Goal: Browse casually

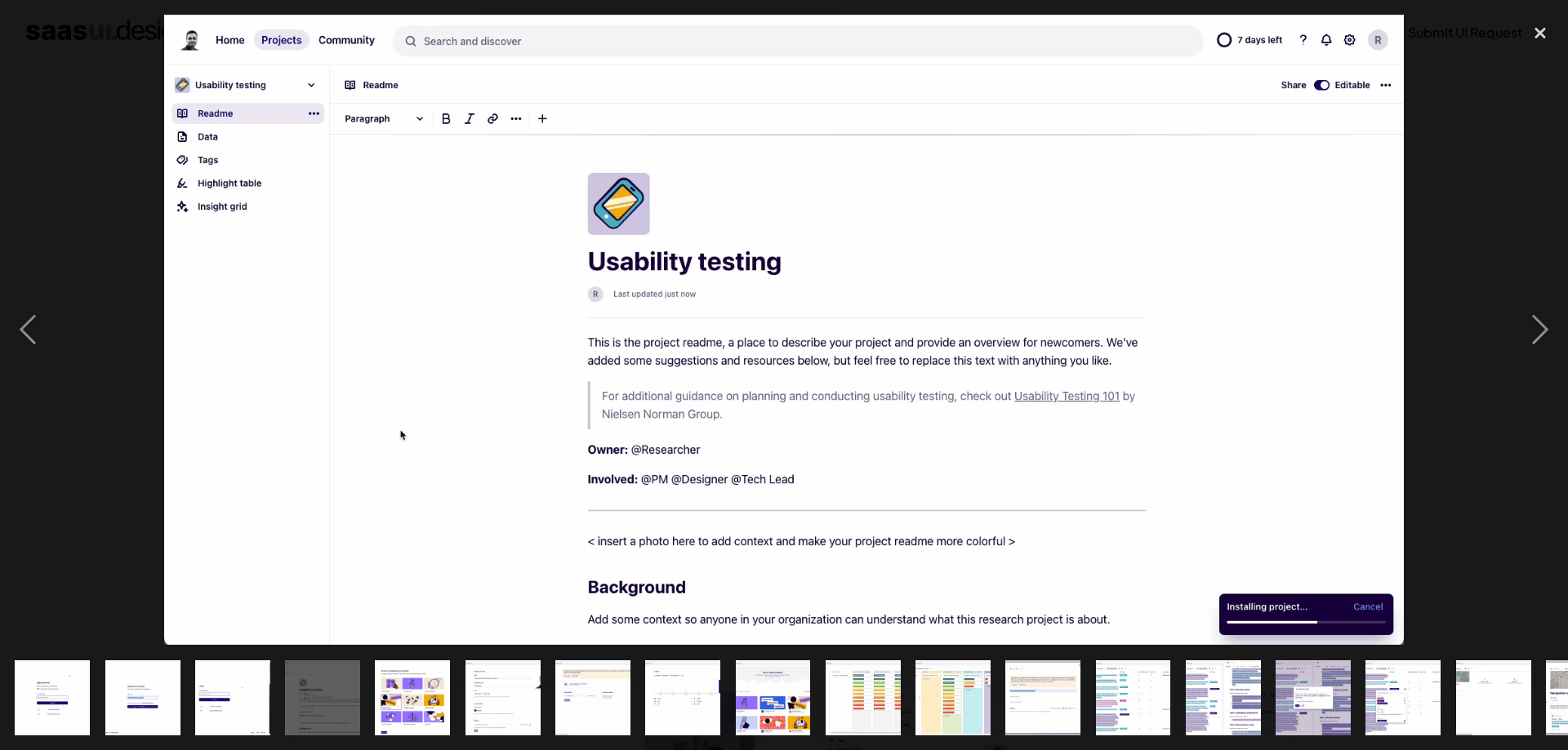
scroll to position [416, 0]
click at [698, 368] on img at bounding box center [784, 330] width 1240 height 630
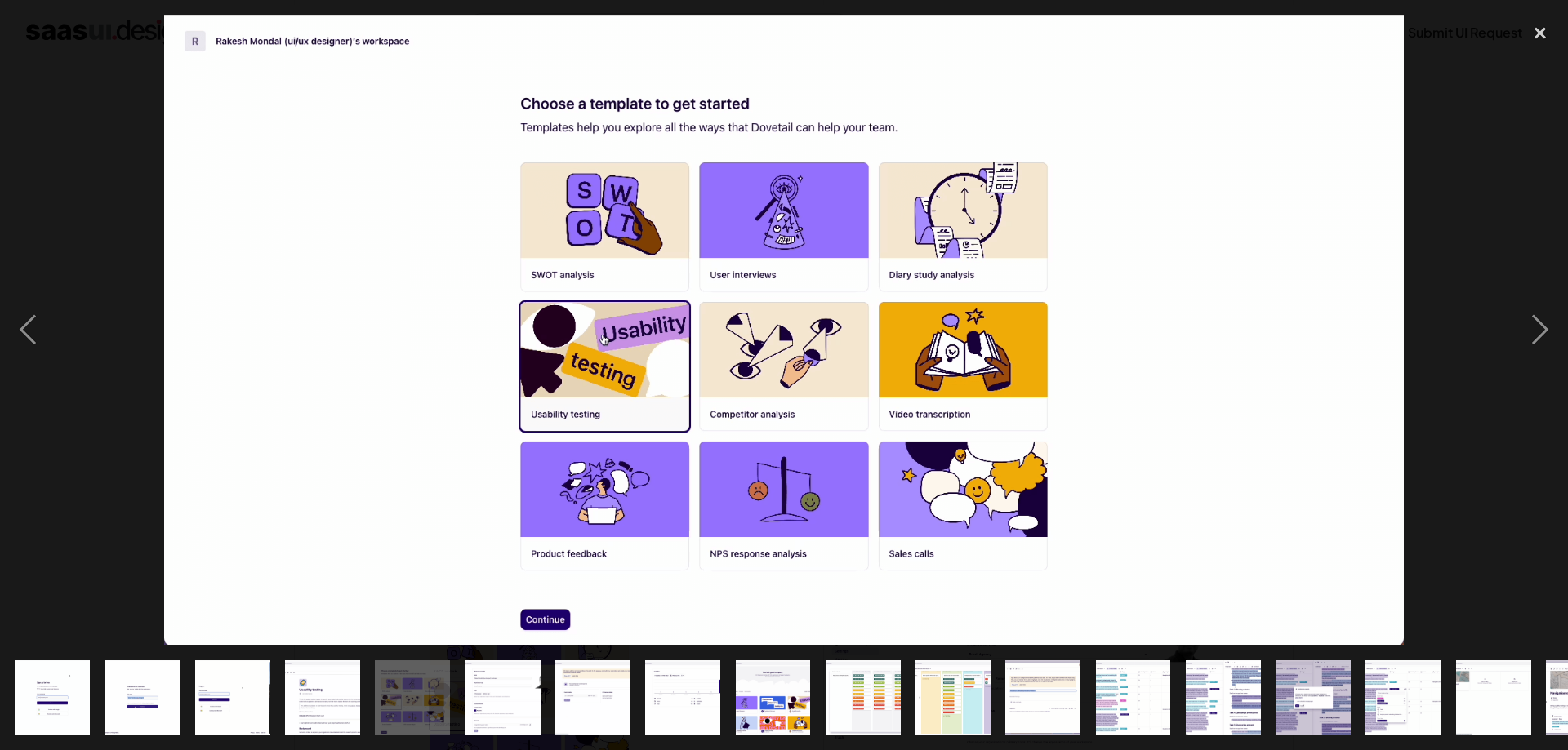
click at [73, 155] on div at bounding box center [784, 330] width 1568 height 630
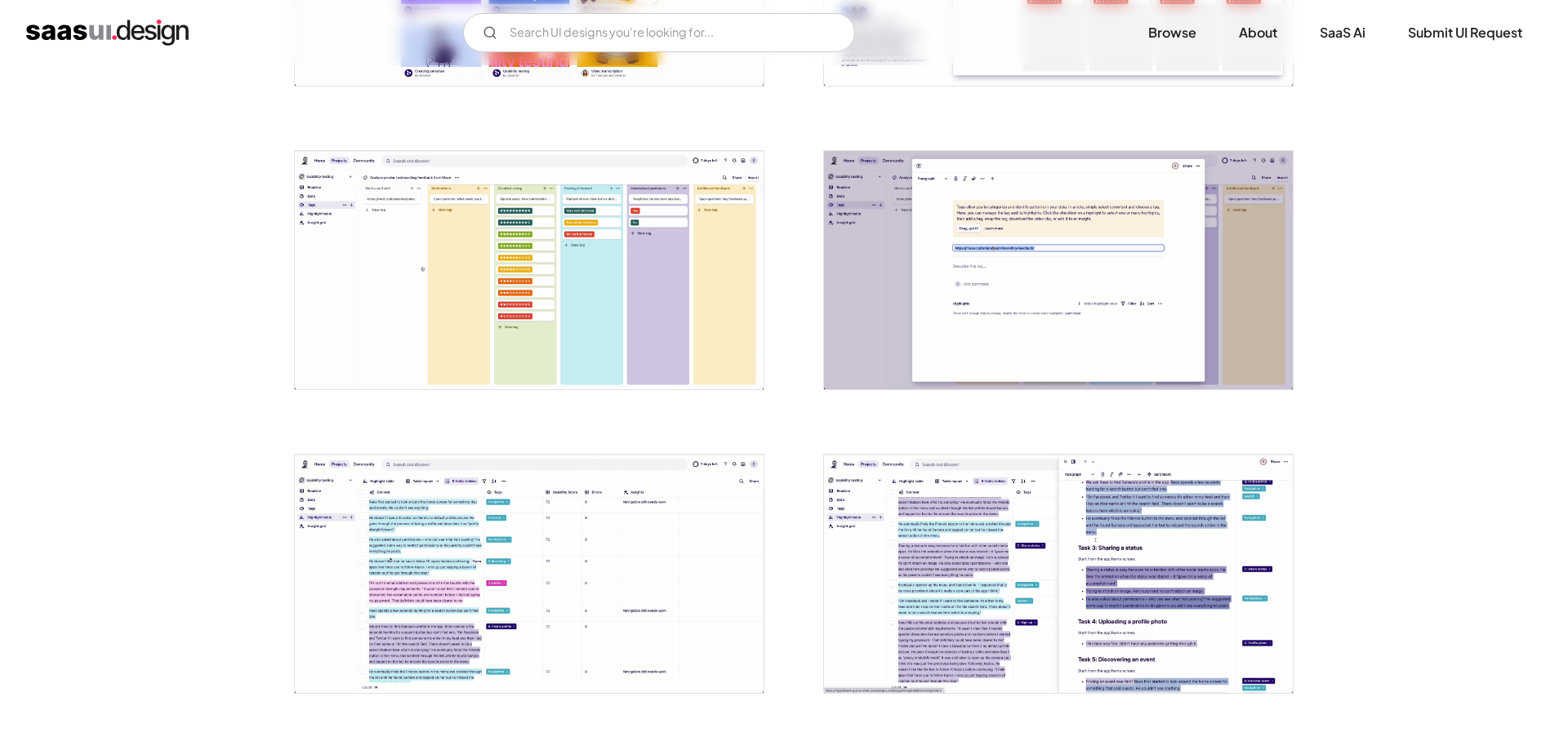
scroll to position [2165, 0]
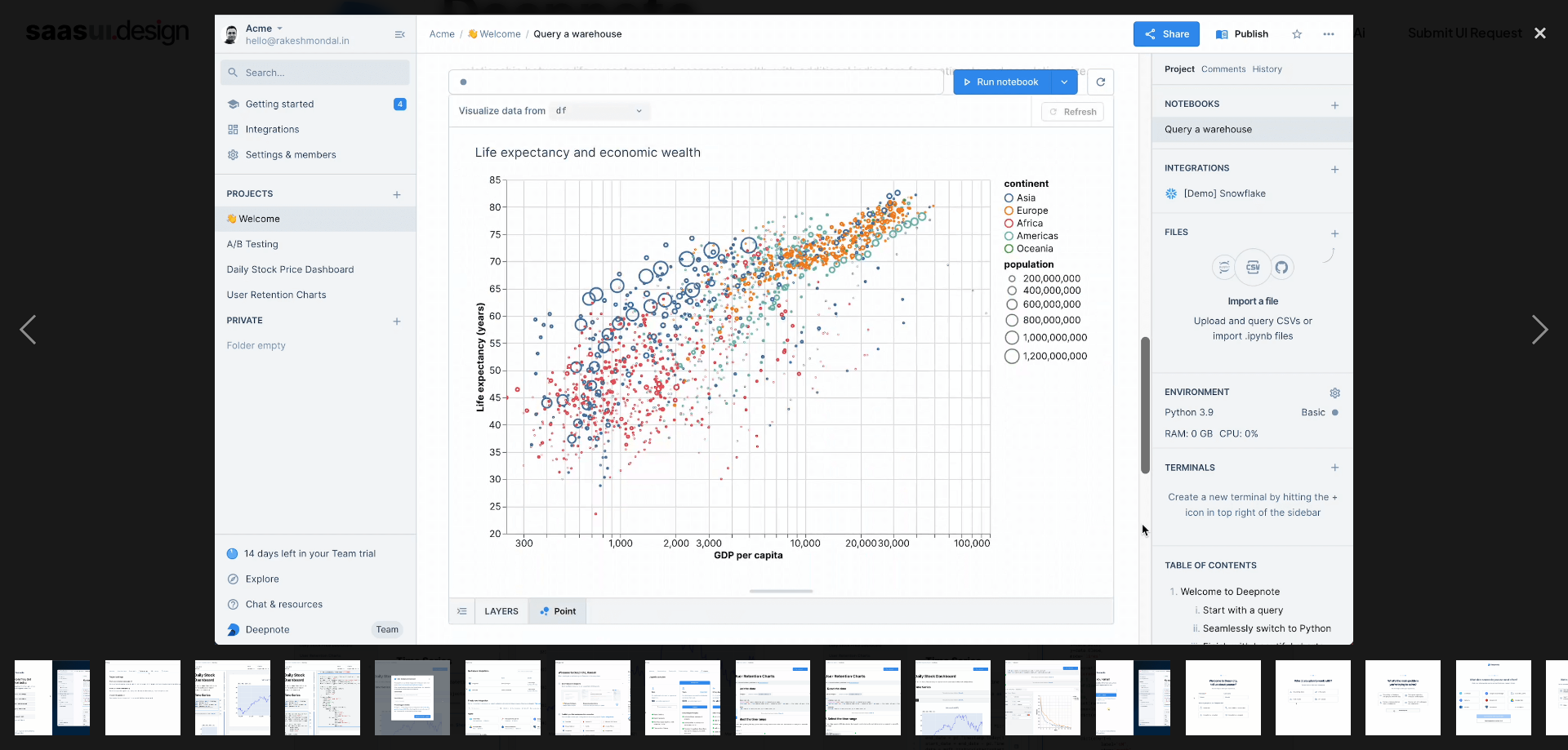
scroll to position [0, 698]
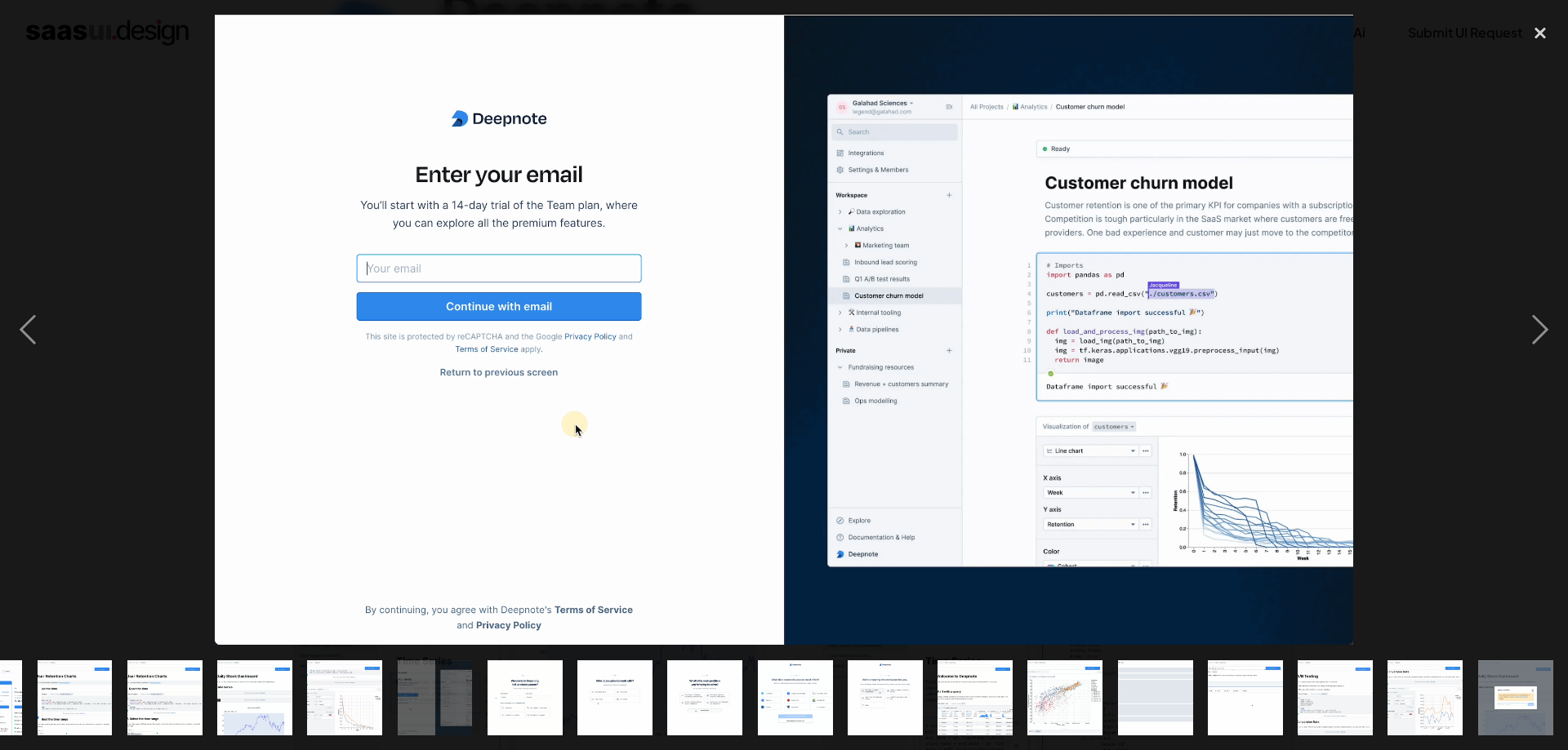
click at [376, 703] on img "show item 12 of 25" at bounding box center [345, 698] width 136 height 75
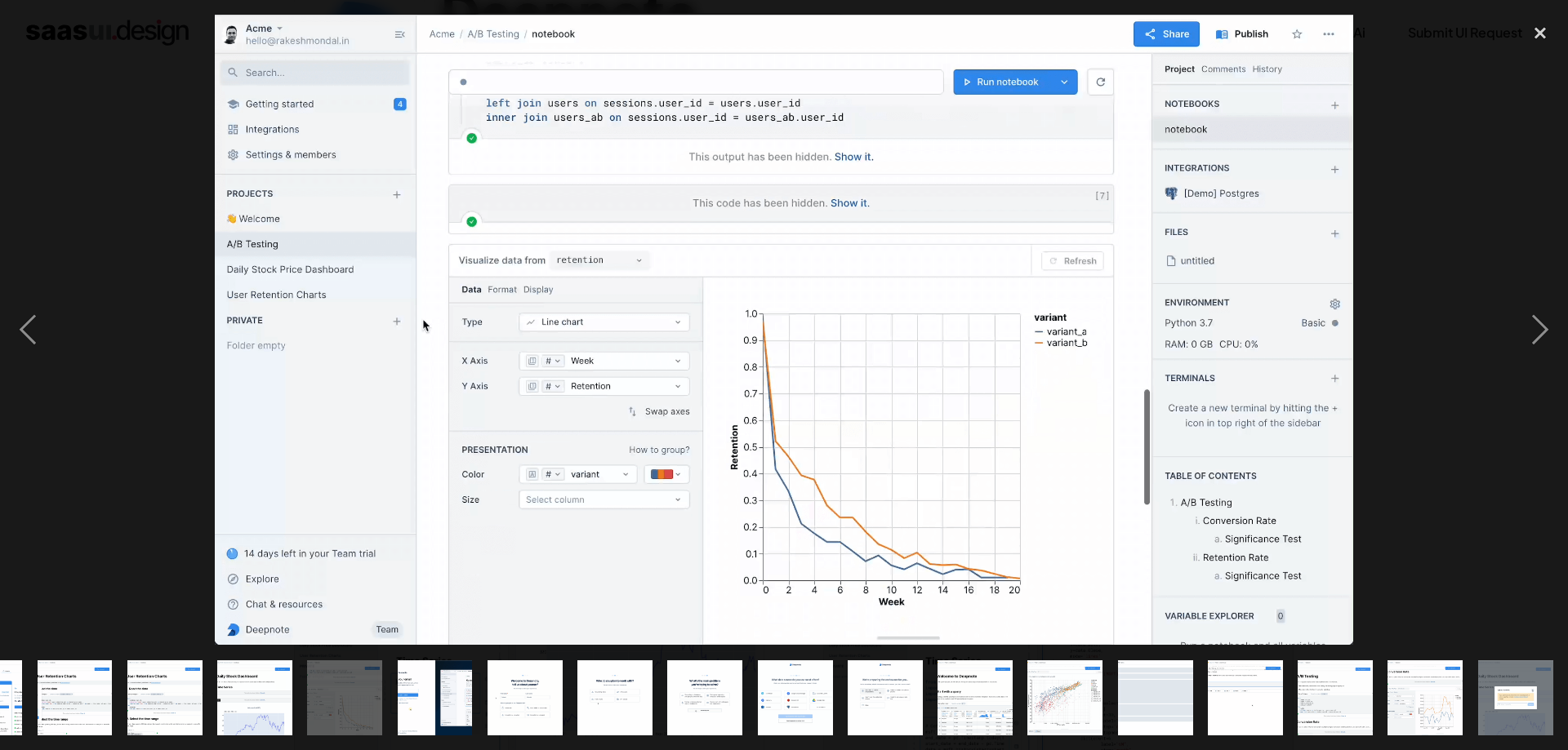
click at [254, 696] on img "show item 11 of 25" at bounding box center [255, 698] width 136 height 75
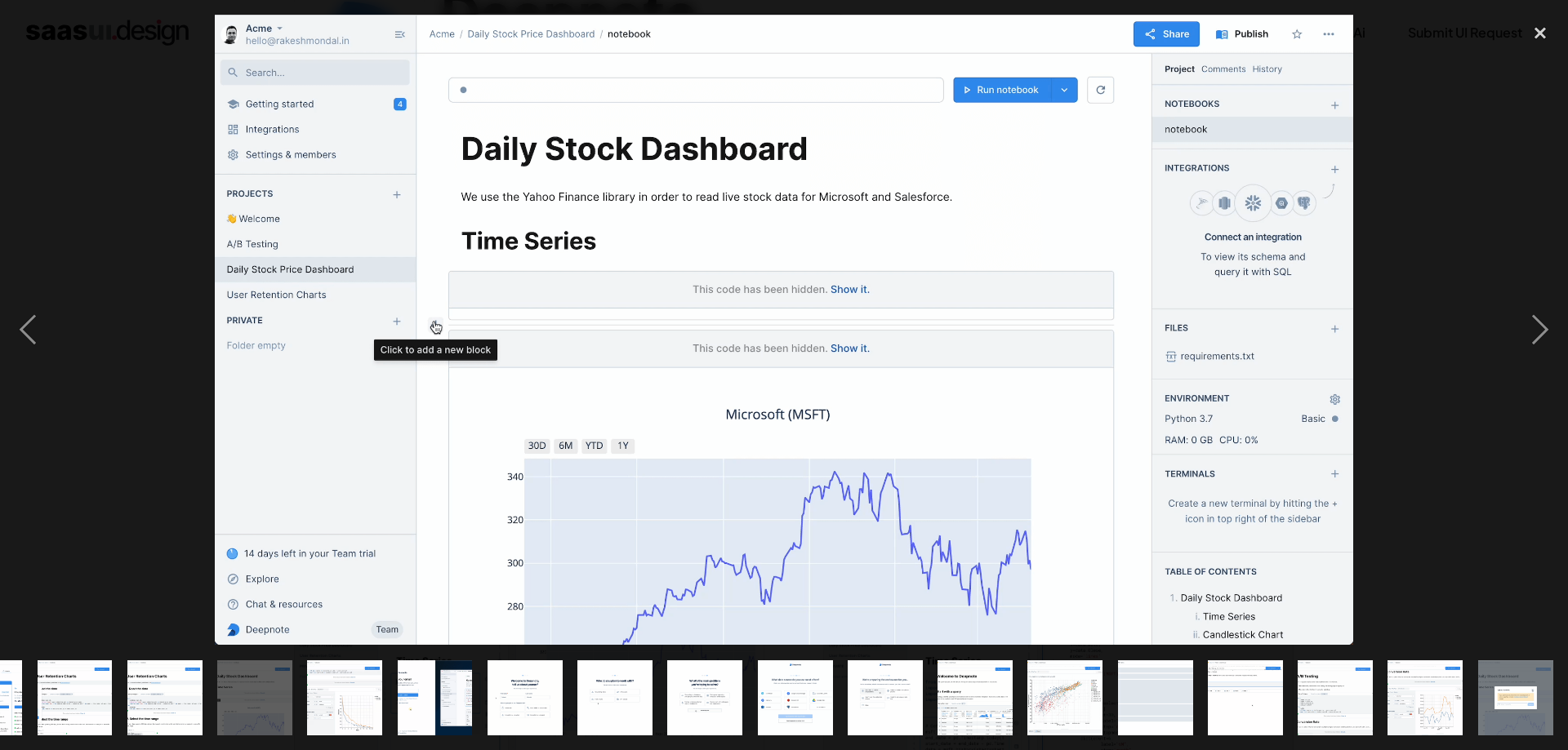
click at [126, 692] on div "show item 10 of 25" at bounding box center [165, 697] width 90 height 105
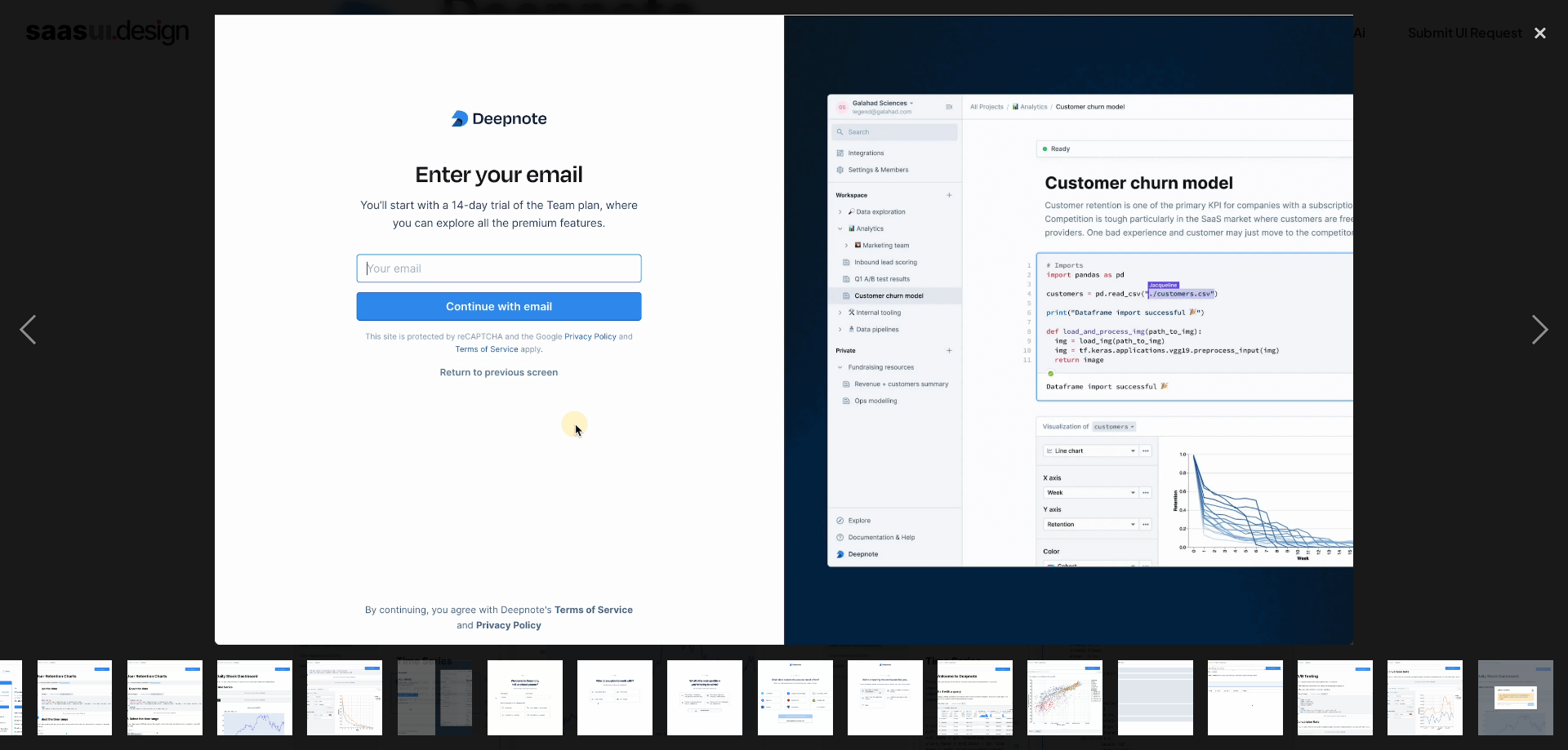
scroll to position [0, 667]
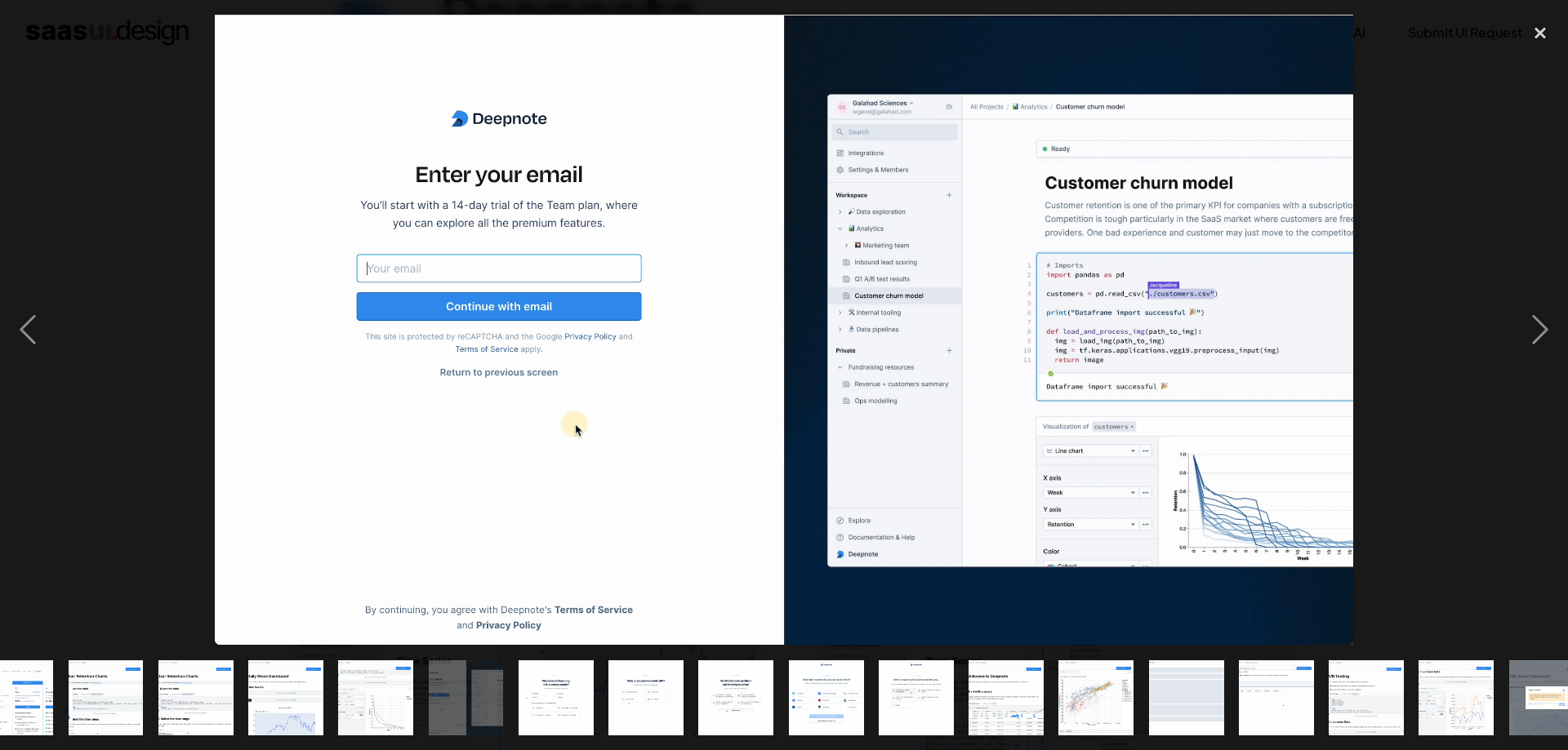
click at [538, 680] on img "show item 14 of 25" at bounding box center [556, 698] width 136 height 75
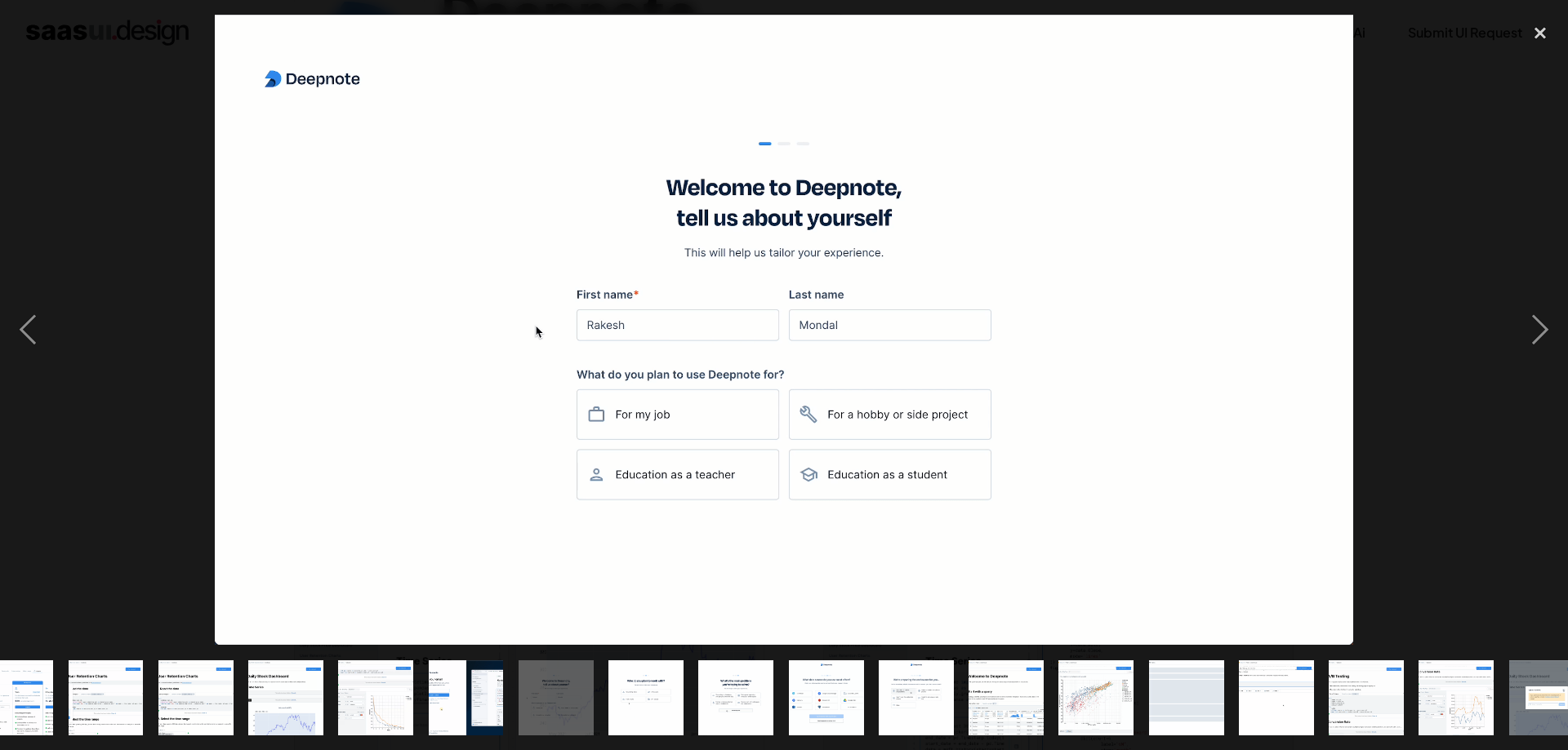
click at [474, 698] on img "show item 13 of 25" at bounding box center [466, 698] width 136 height 75
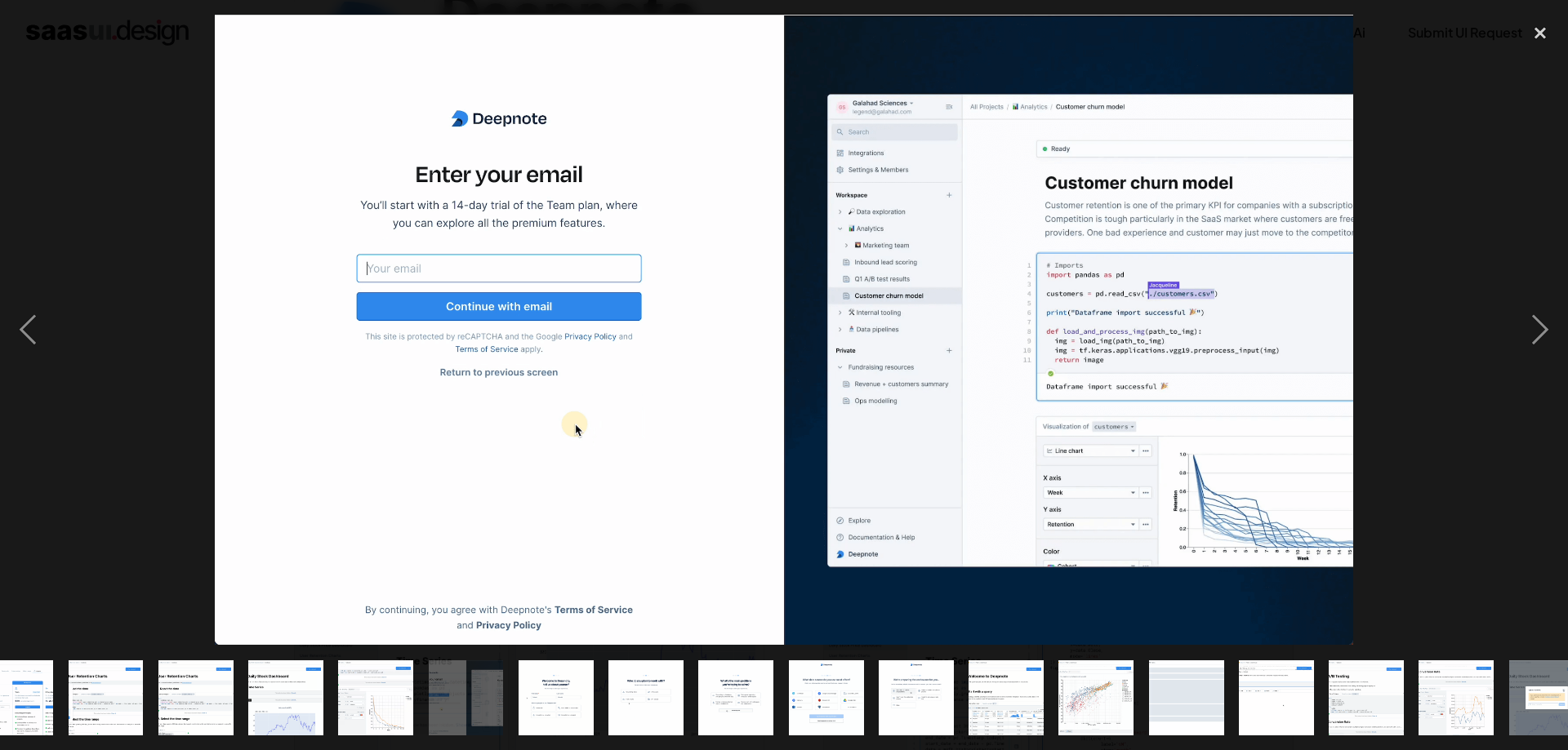
click at [576, 705] on img "show item 14 of 25" at bounding box center [556, 698] width 136 height 75
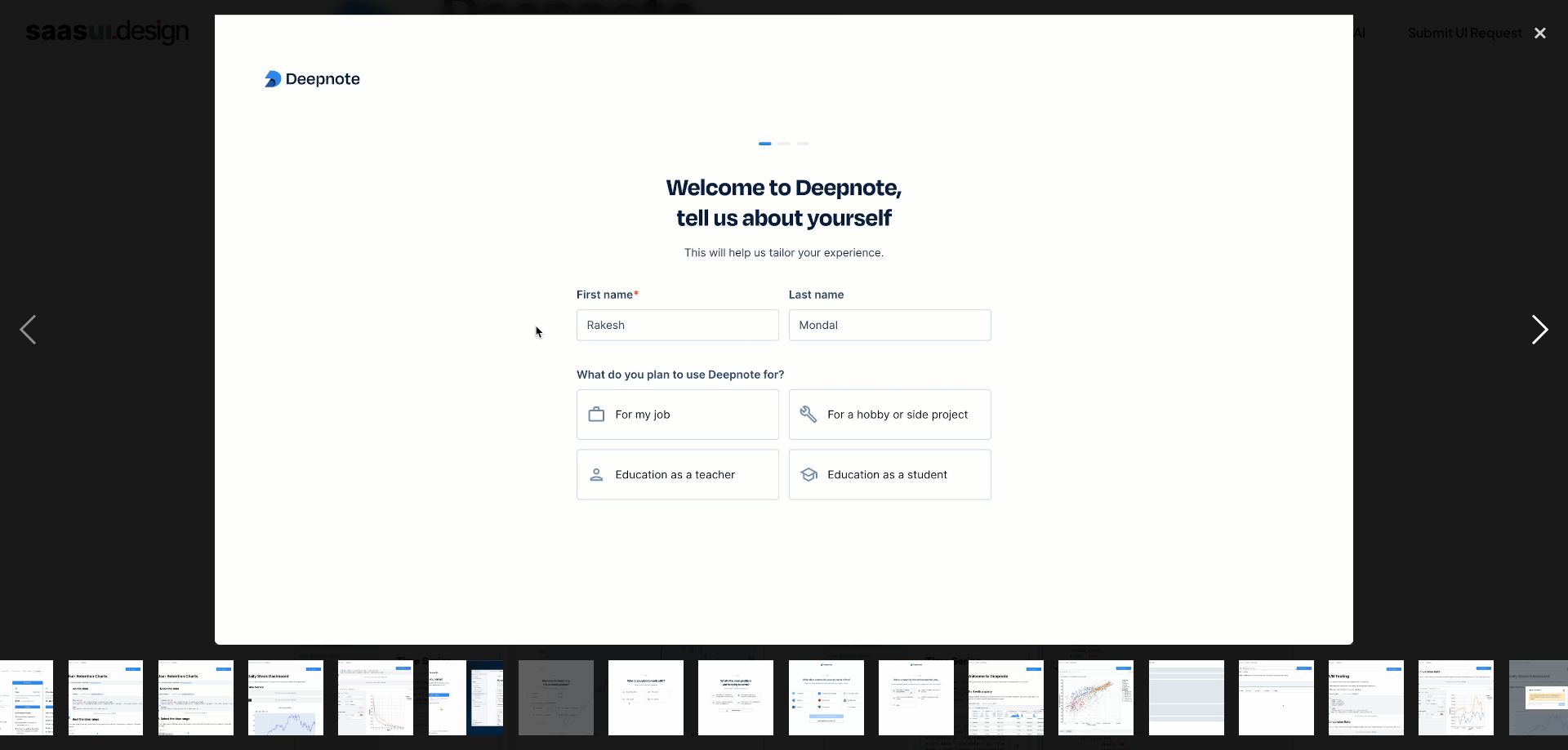
click at [1539, 322] on div "next image" at bounding box center [1540, 330] width 55 height 630
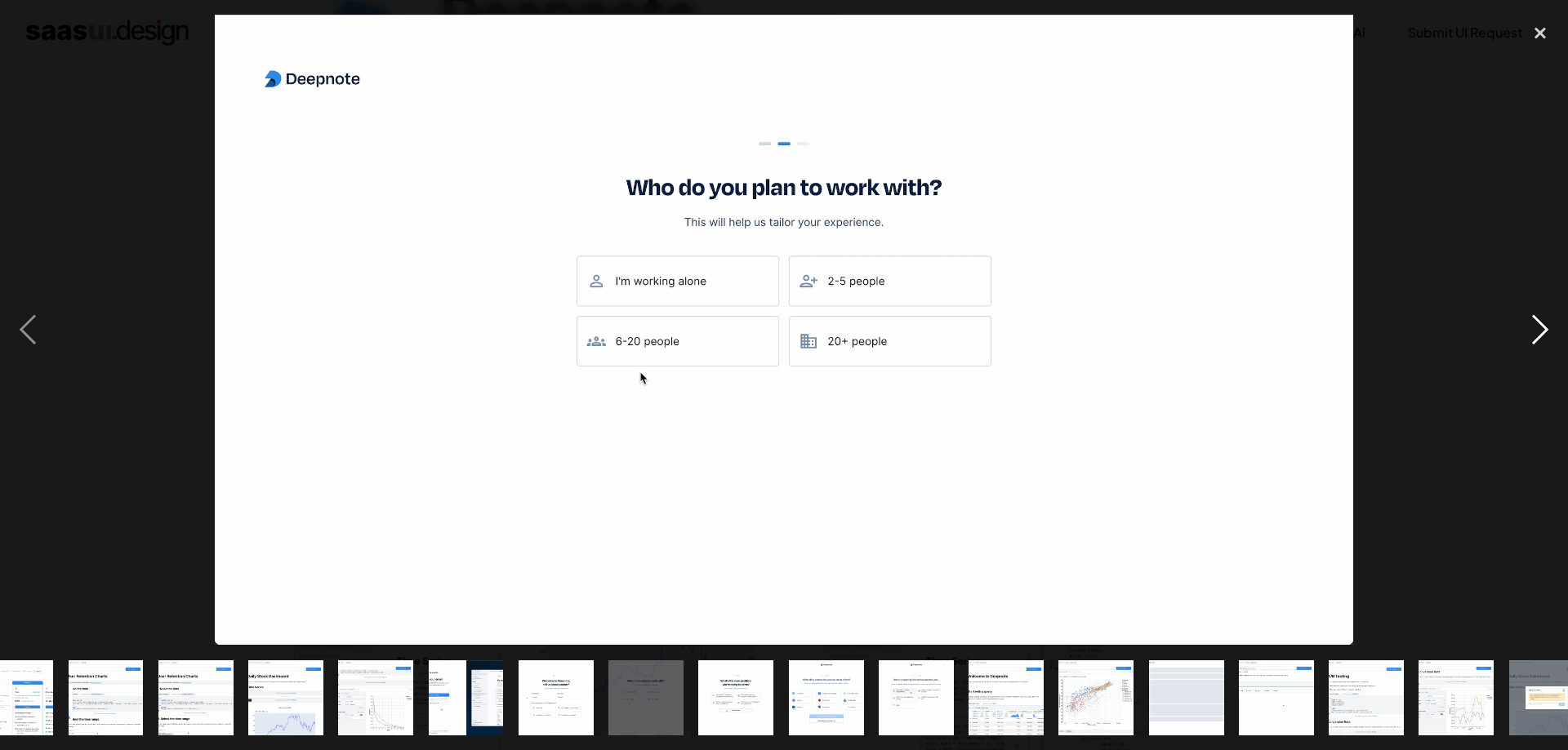
click at [1539, 322] on div "next image" at bounding box center [1540, 330] width 55 height 630
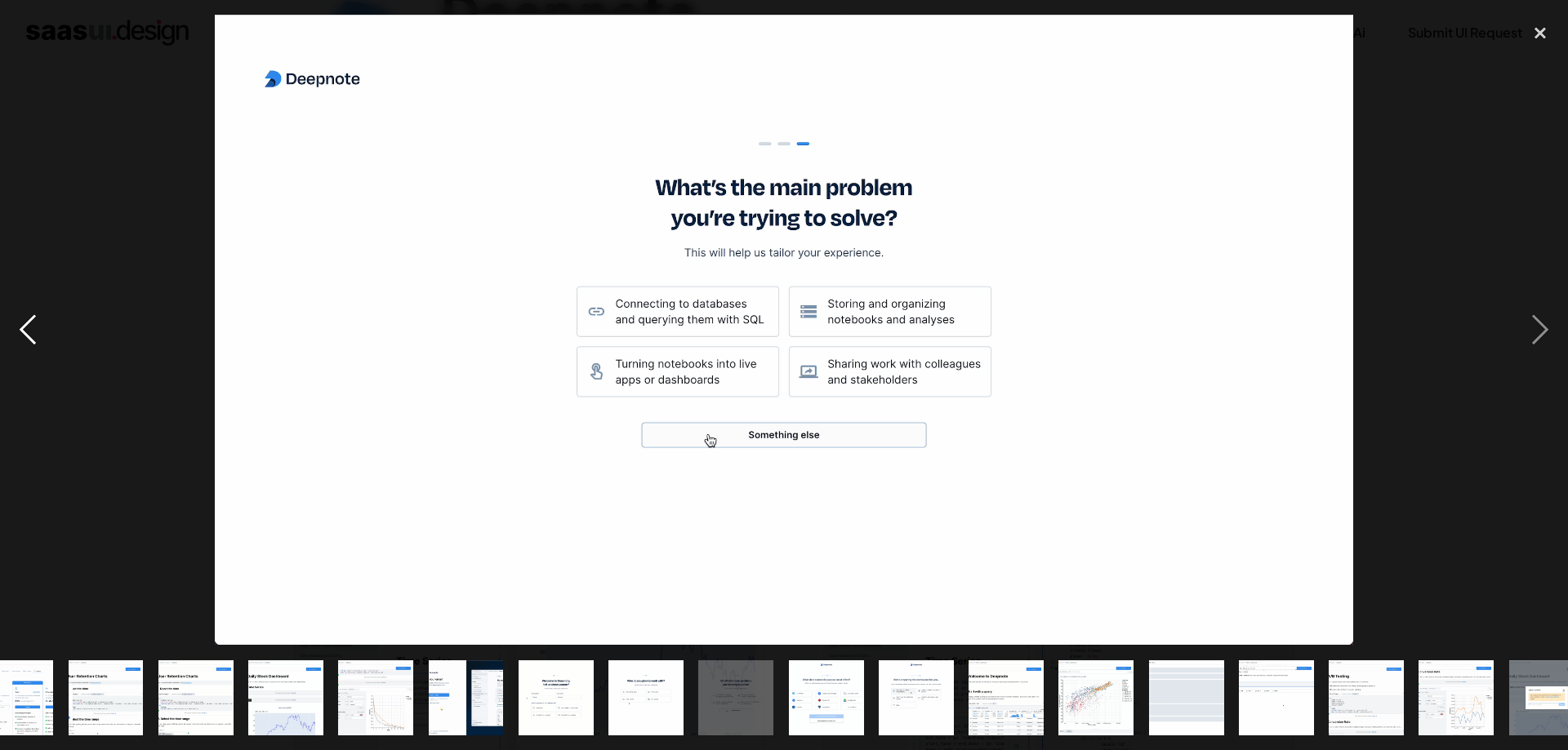
click at [19, 324] on div "previous image" at bounding box center [27, 330] width 55 height 630
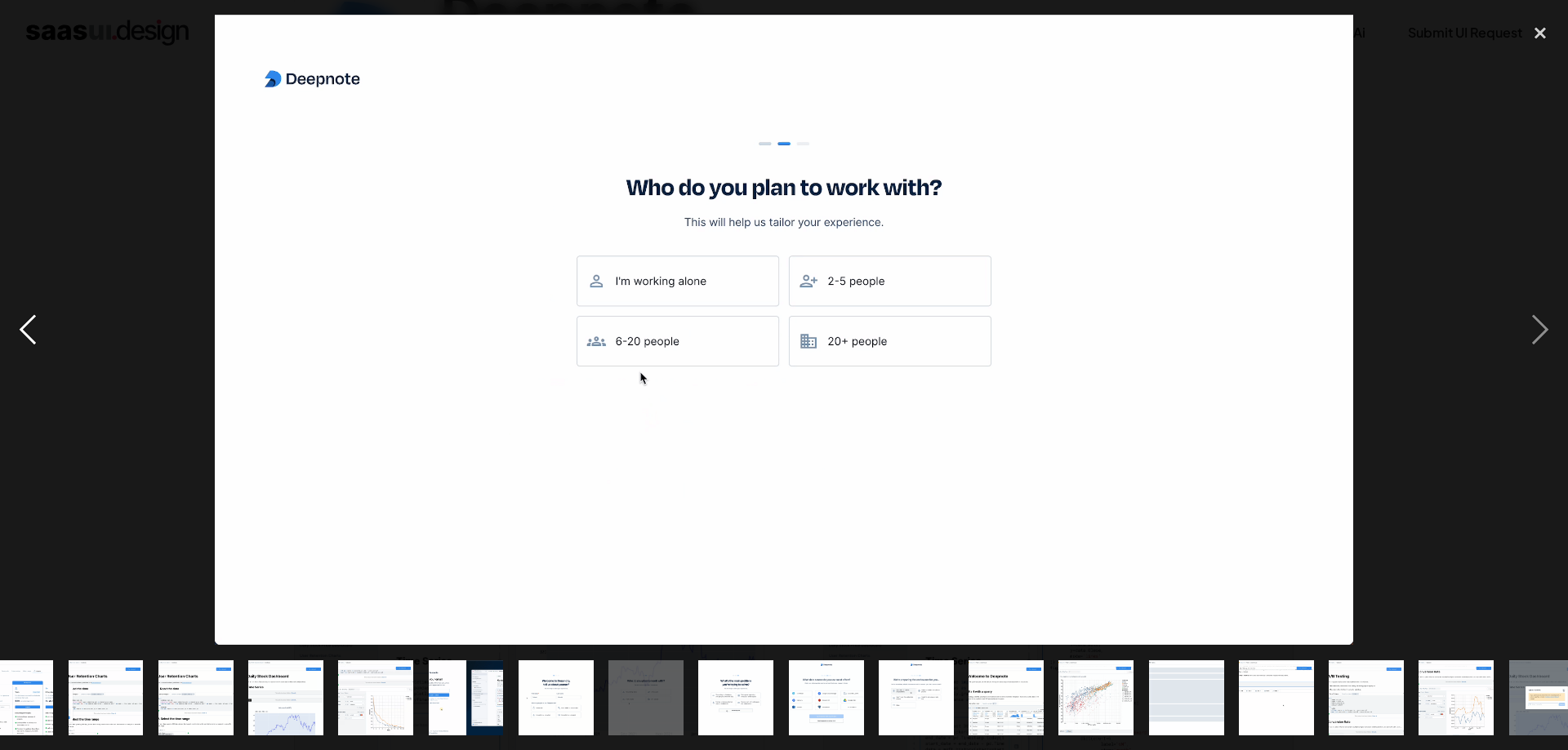
click at [24, 324] on div "previous image" at bounding box center [27, 330] width 55 height 630
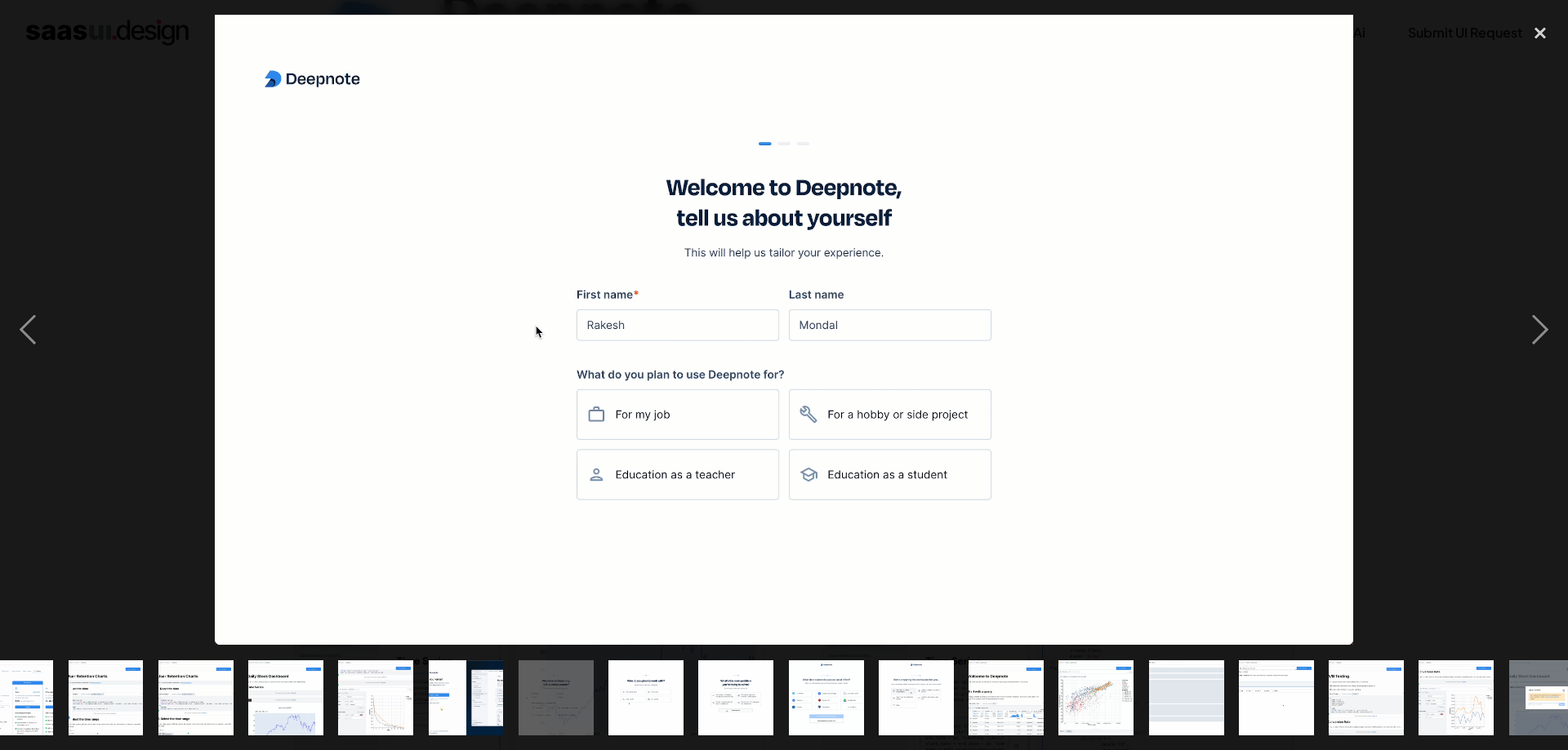
click at [613, 707] on img "show item 15 of 25" at bounding box center [646, 698] width 136 height 75
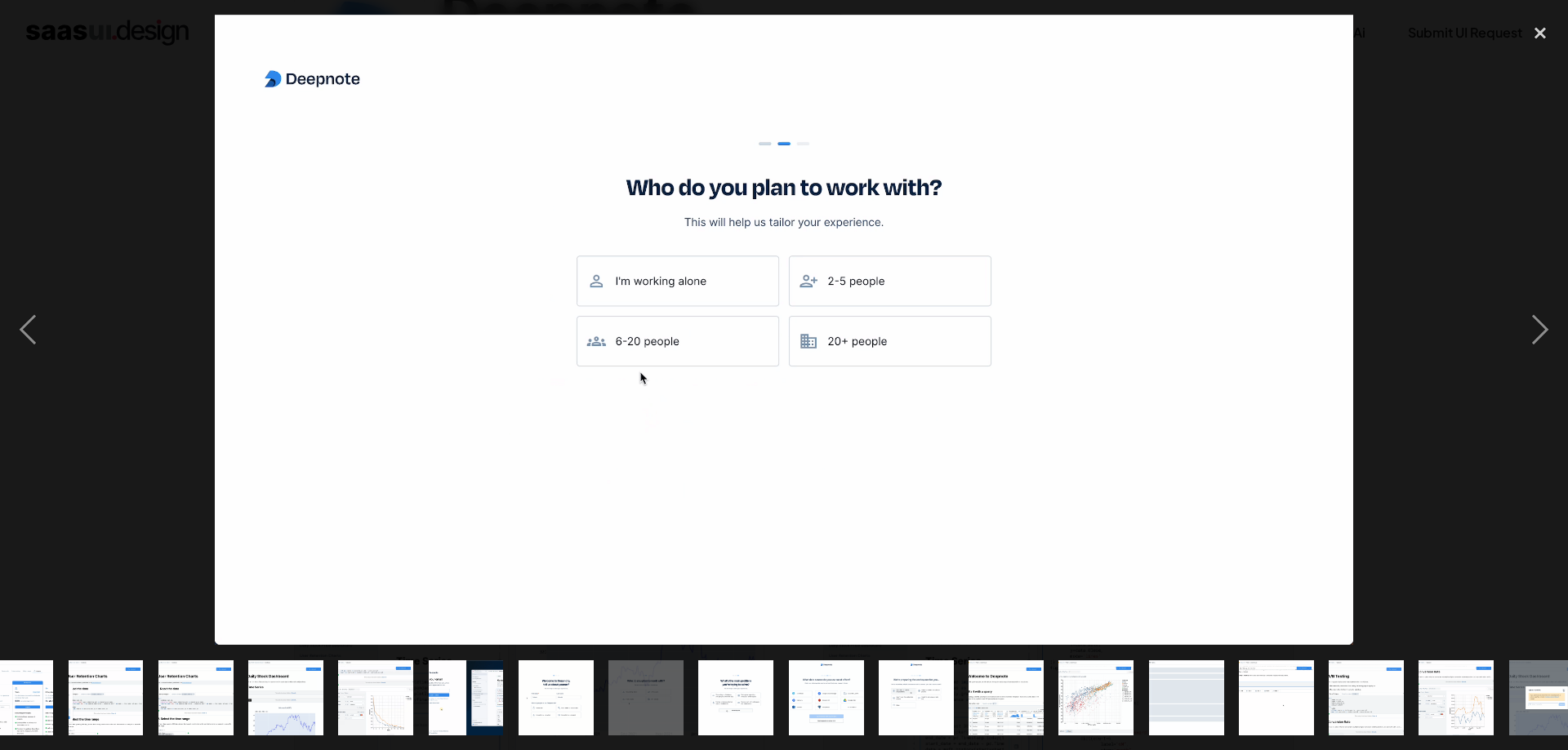
click at [740, 686] on img "show item 16 of 25" at bounding box center [736, 698] width 136 height 75
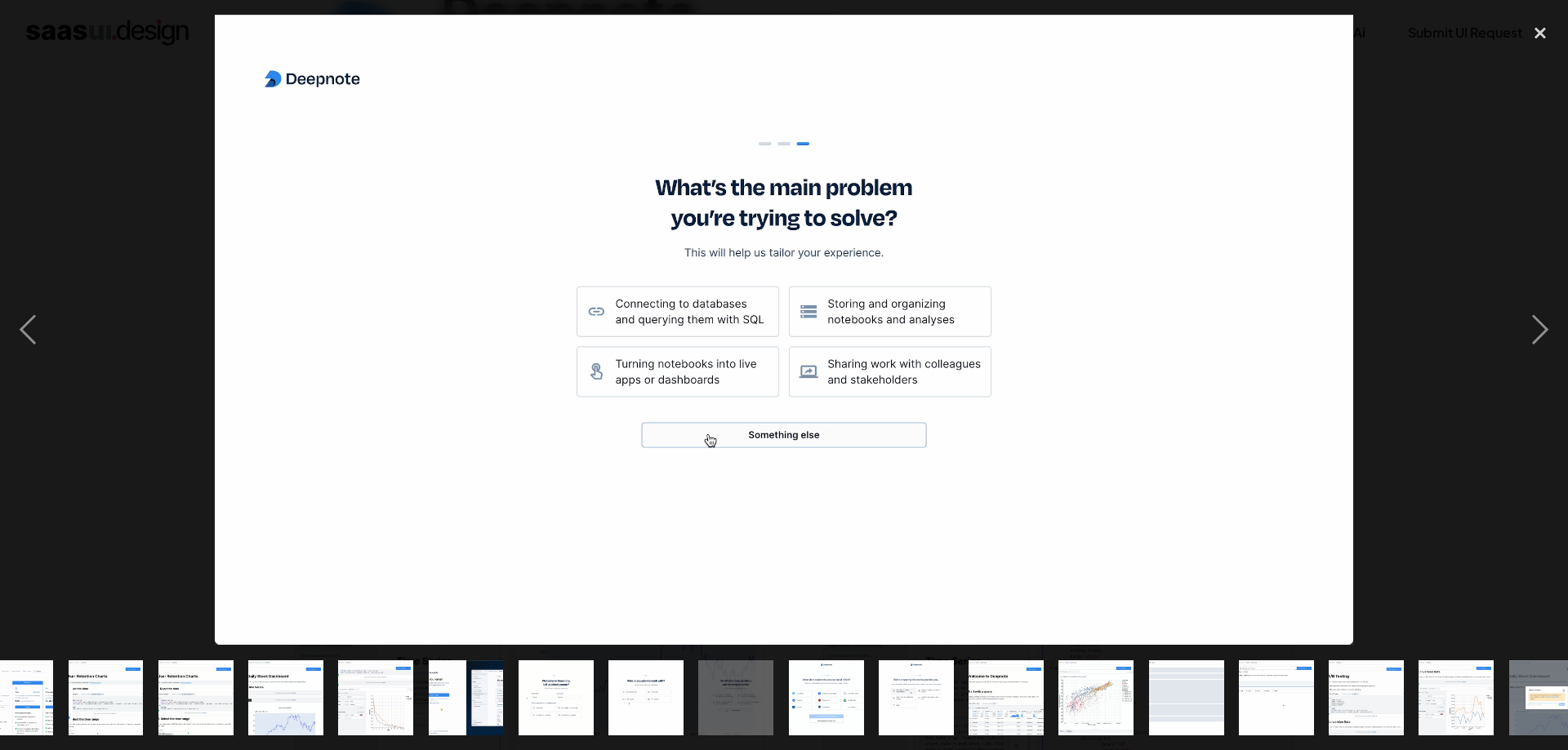
click at [651, 684] on img "show item 15 of 25" at bounding box center [646, 698] width 136 height 75
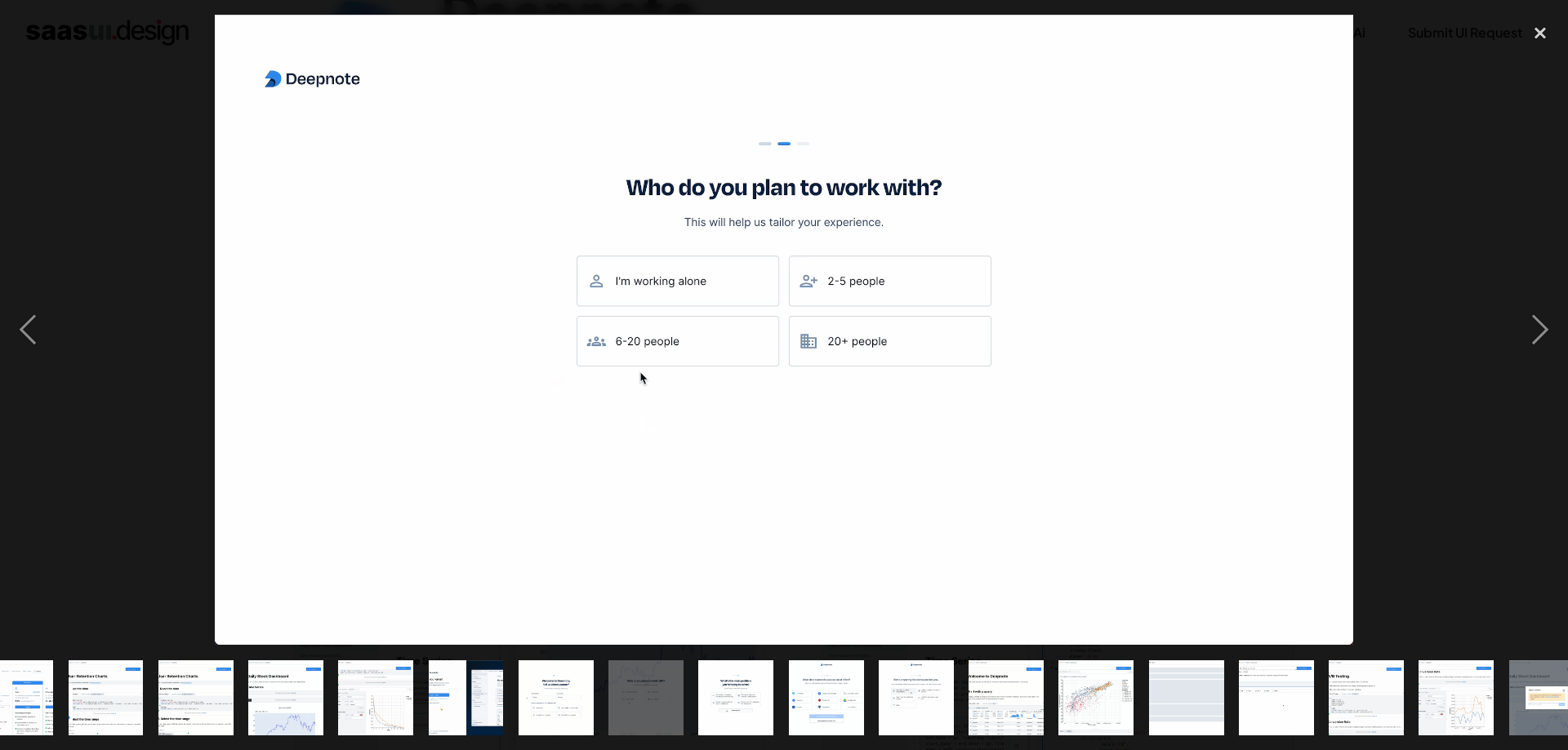
click at [710, 679] on img "show item 16 of 25" at bounding box center [736, 698] width 136 height 75
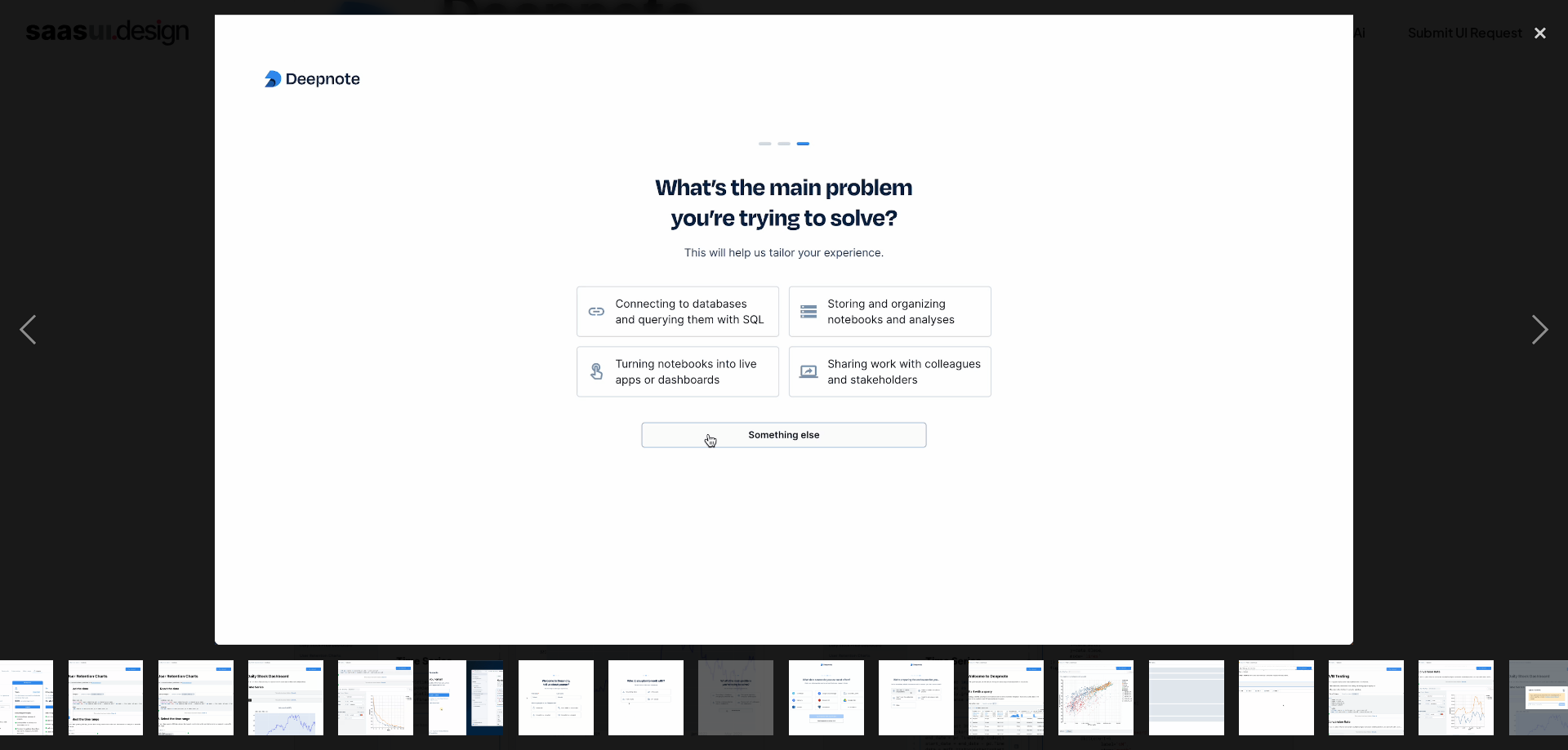
click at [665, 690] on img "show item 15 of 25" at bounding box center [646, 698] width 136 height 75
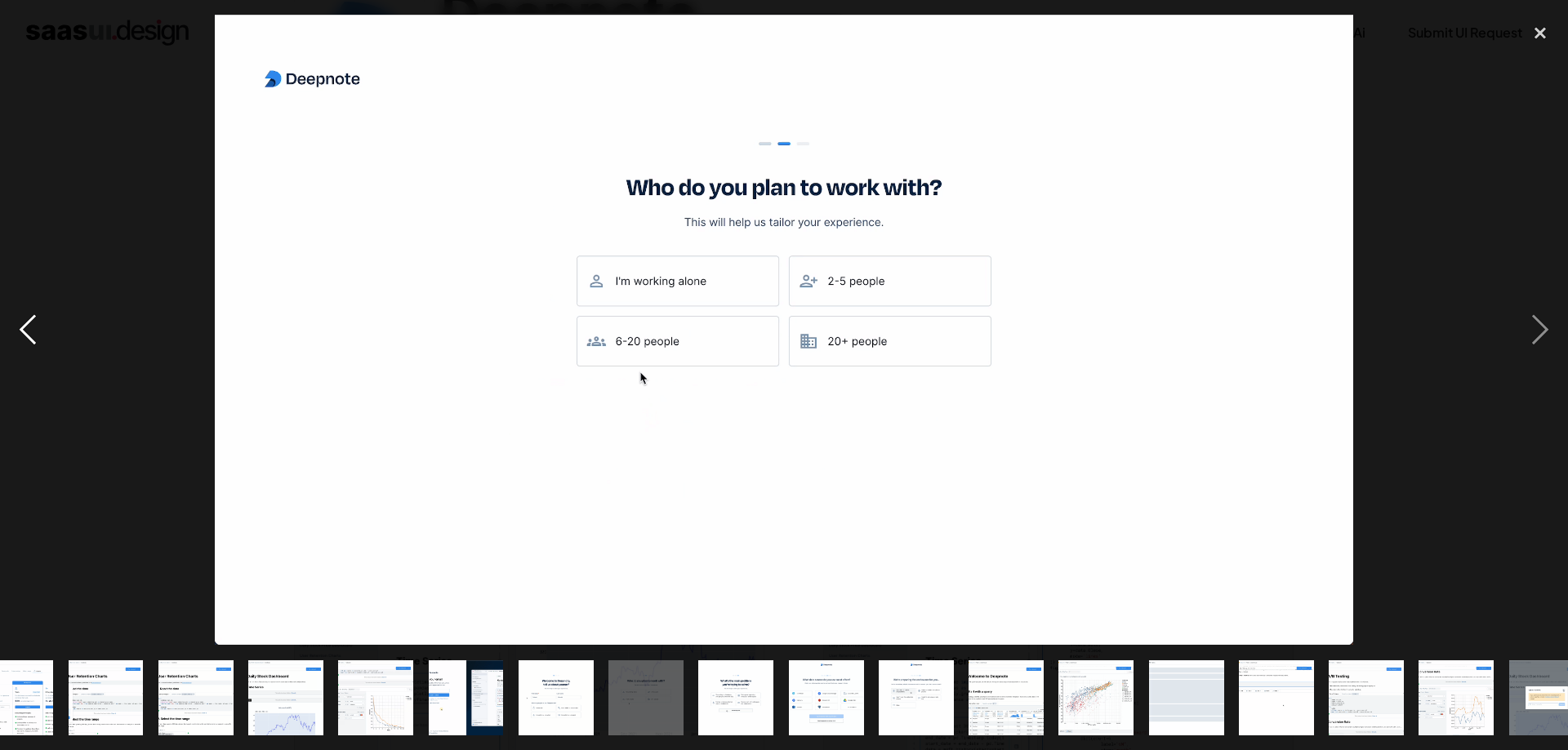
click at [31, 336] on div "previous image" at bounding box center [27, 330] width 55 height 630
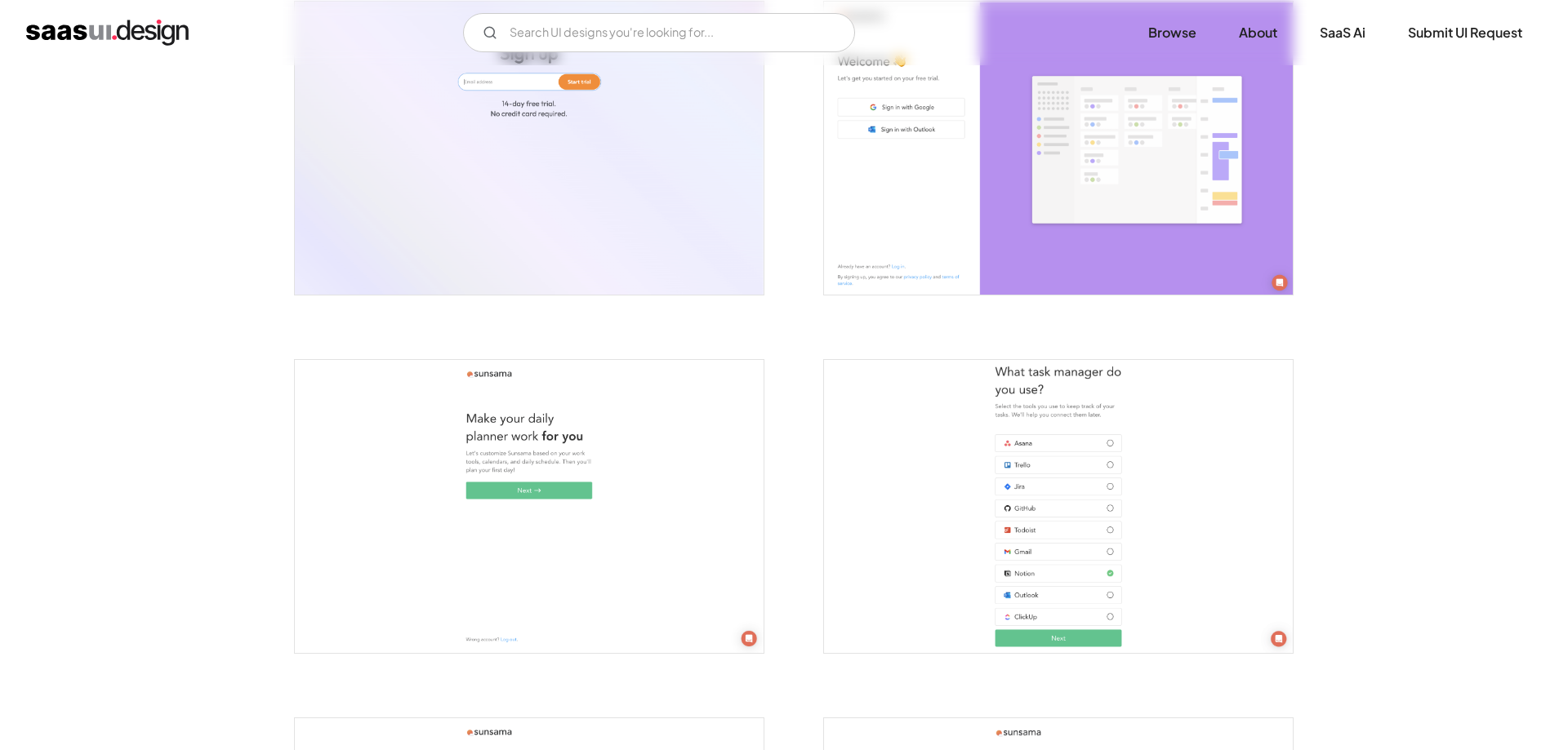
scroll to position [333, 0]
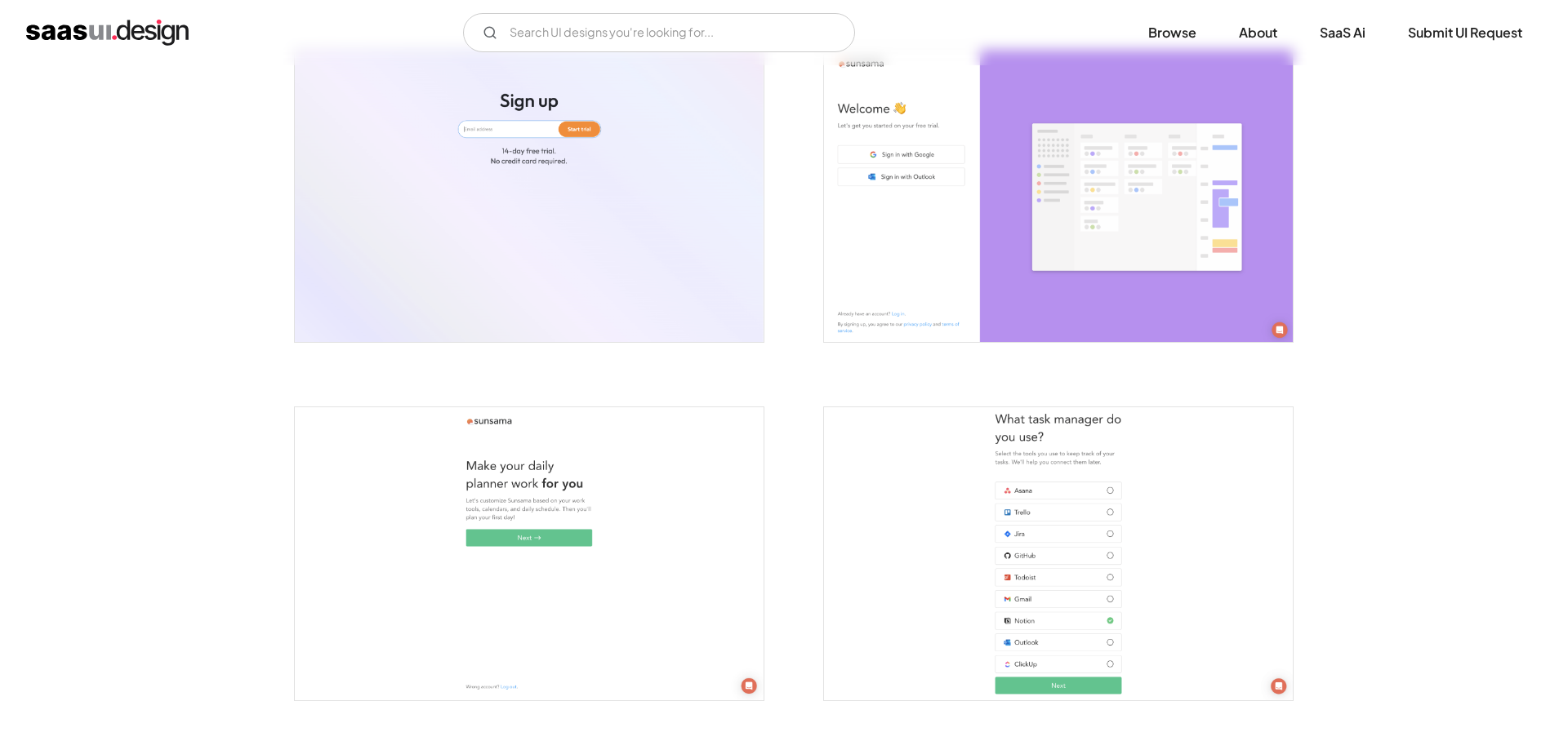
click at [926, 478] on img "open lightbox" at bounding box center [1058, 554] width 469 height 293
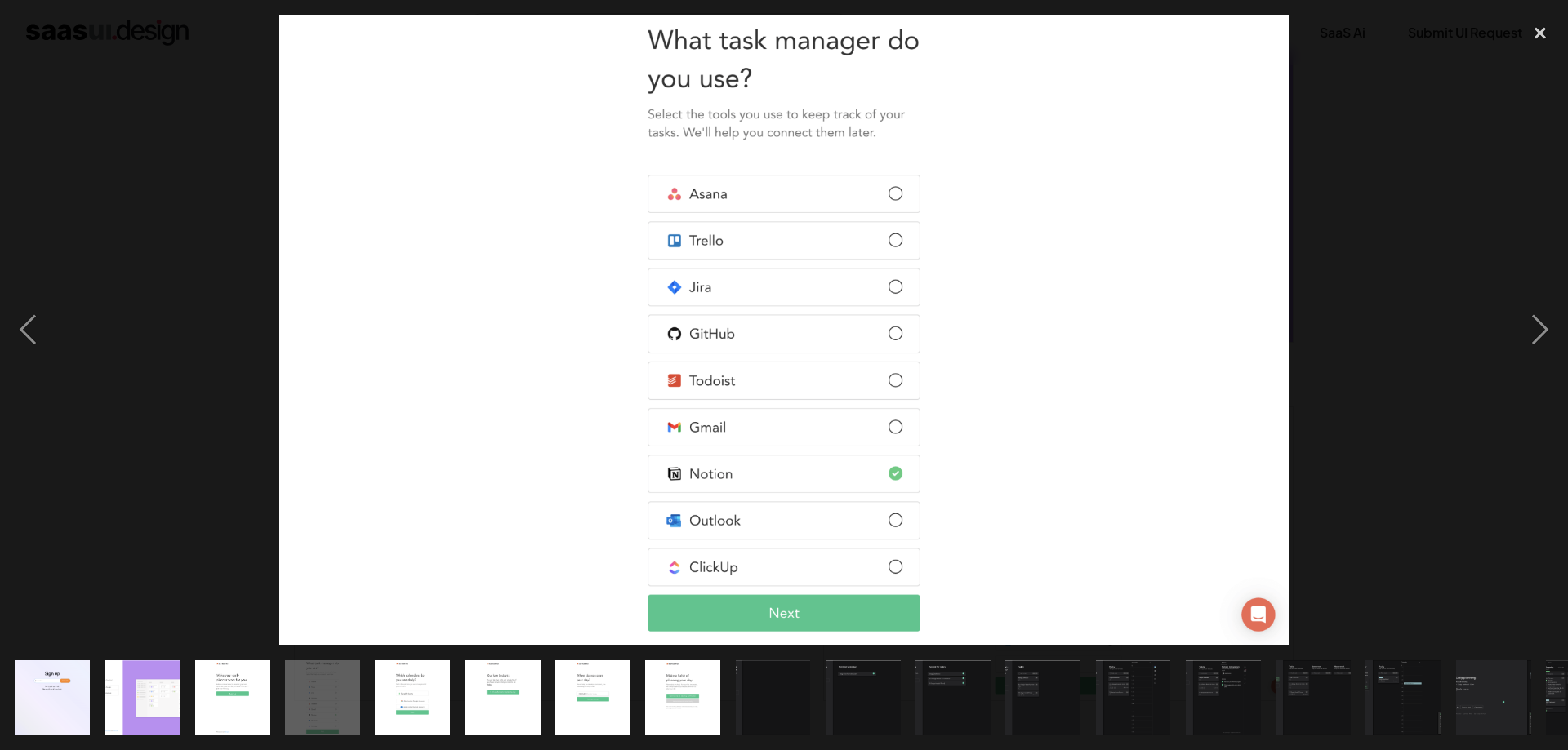
drag, startPoint x: 1380, startPoint y: 143, endPoint x: 1394, endPoint y: 136, distance: 15.7
click at [1382, 143] on div at bounding box center [784, 330] width 1568 height 630
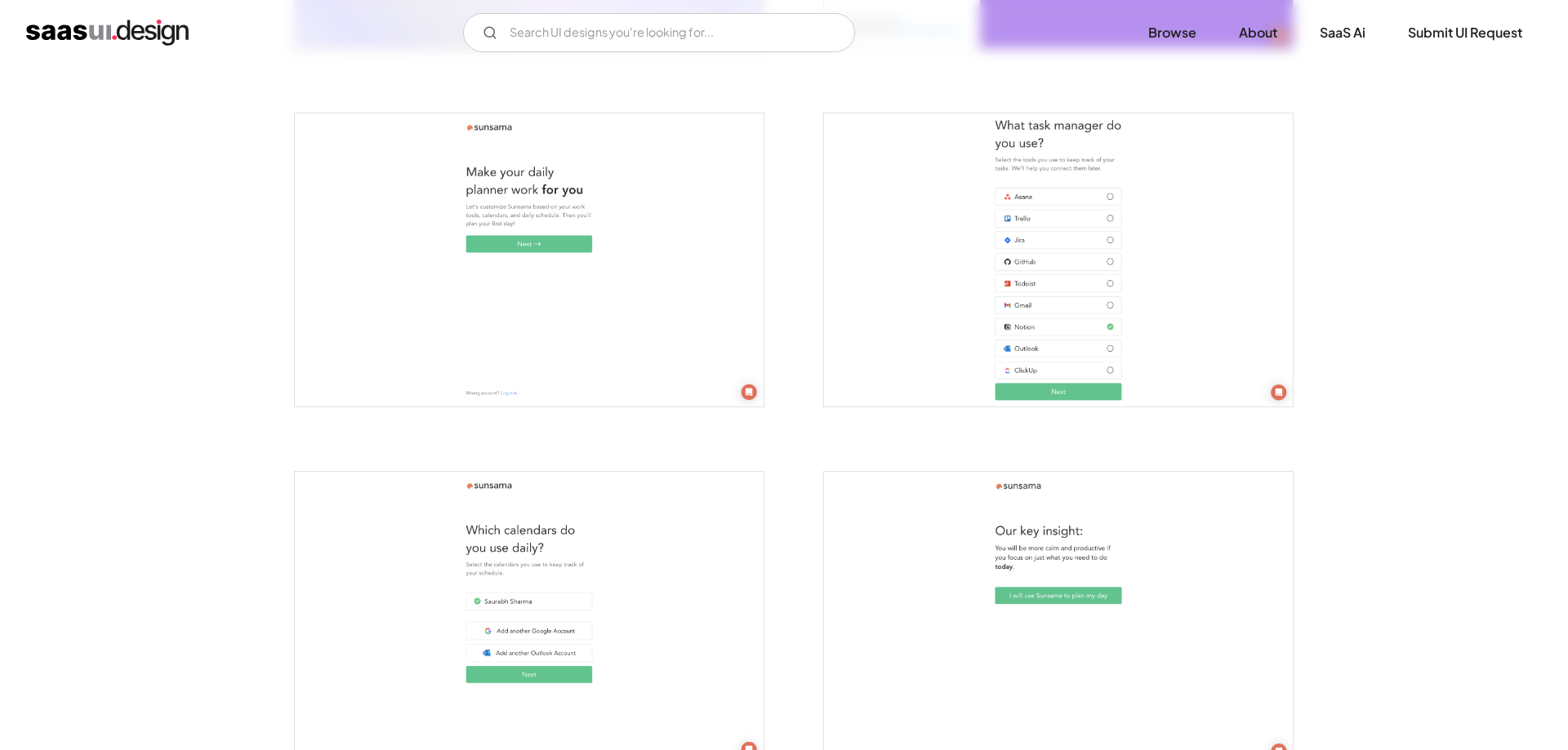
scroll to position [915, 0]
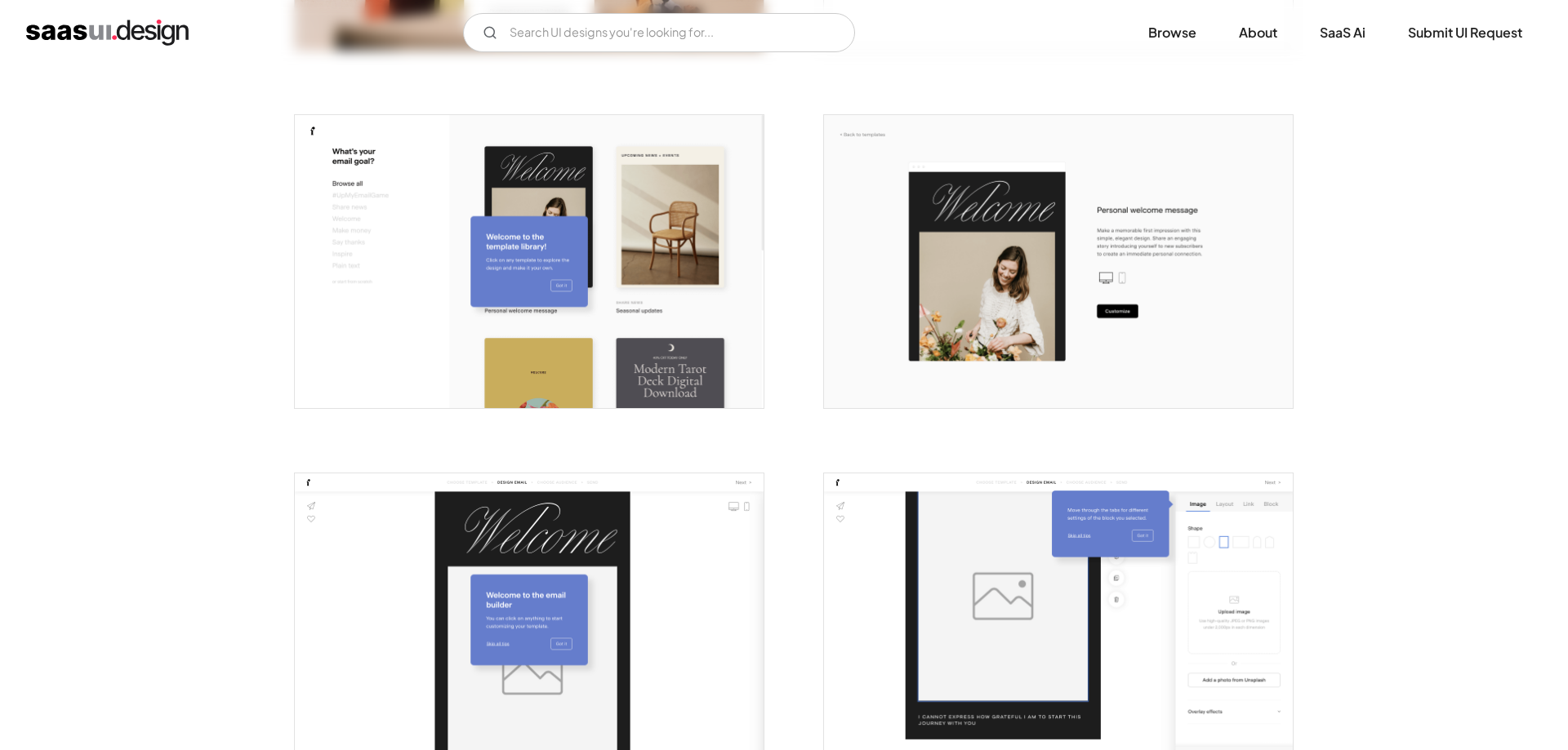
scroll to position [833, 0]
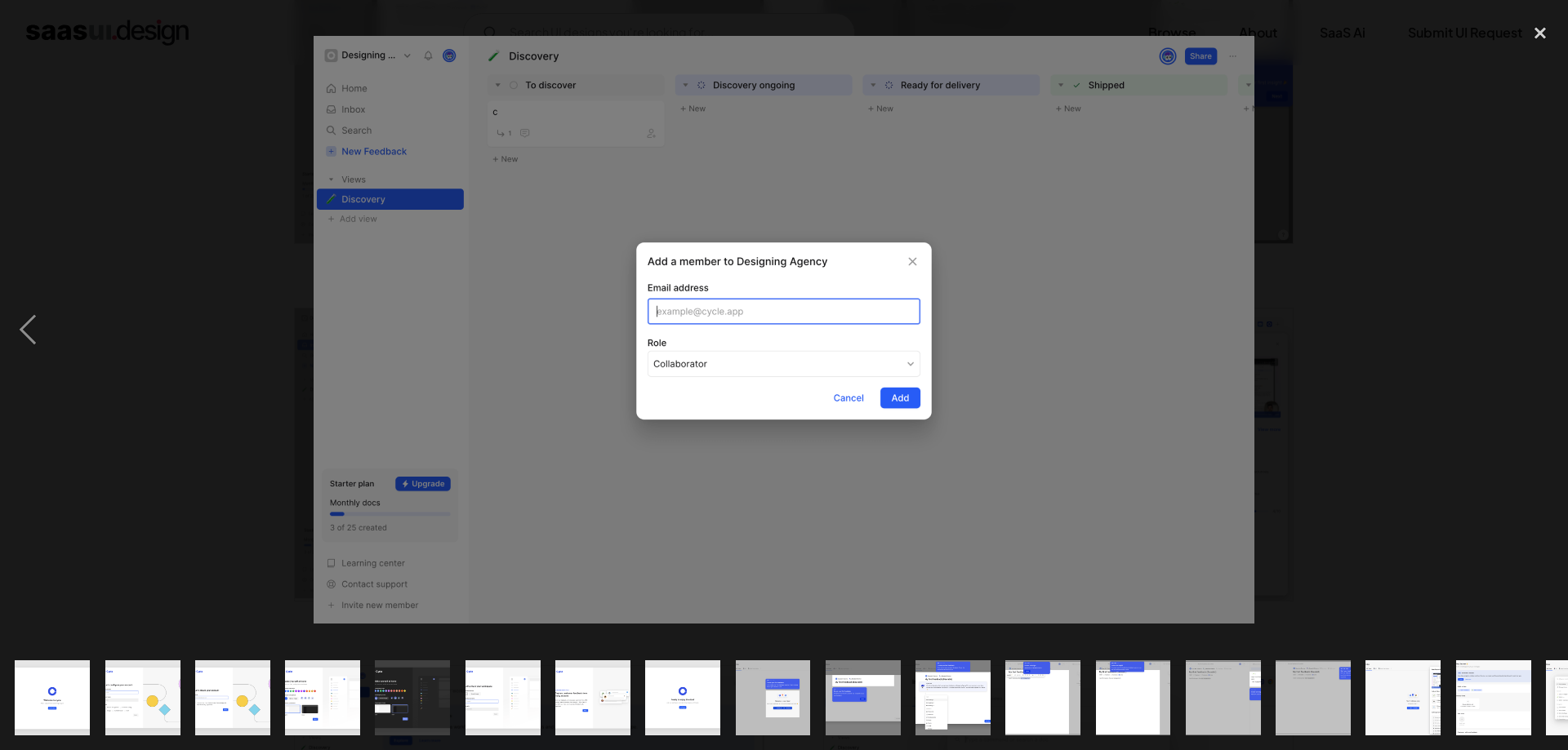
scroll to position [0, 608]
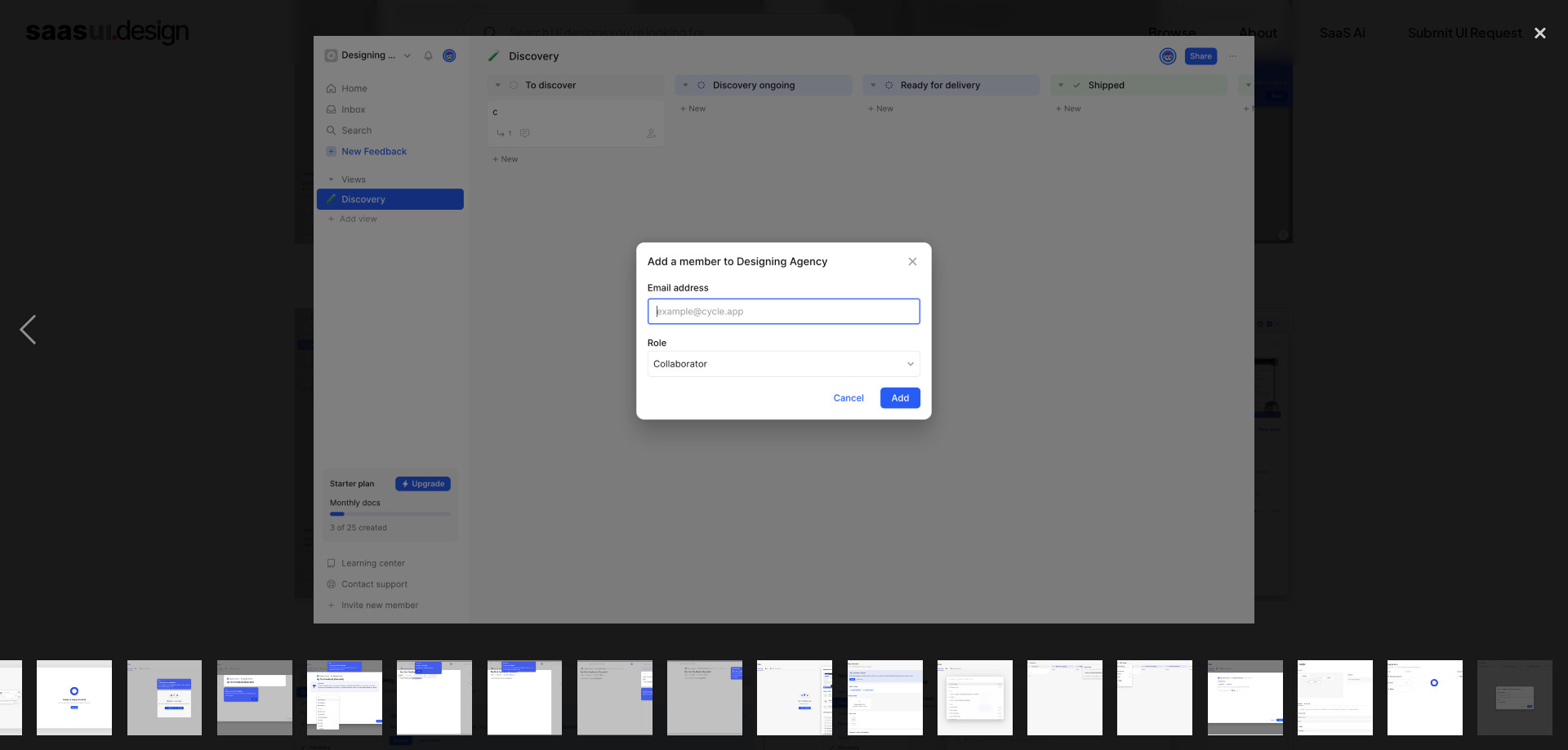
click at [335, 717] on img "show item 11 of 24" at bounding box center [343, 698] width 120 height 75
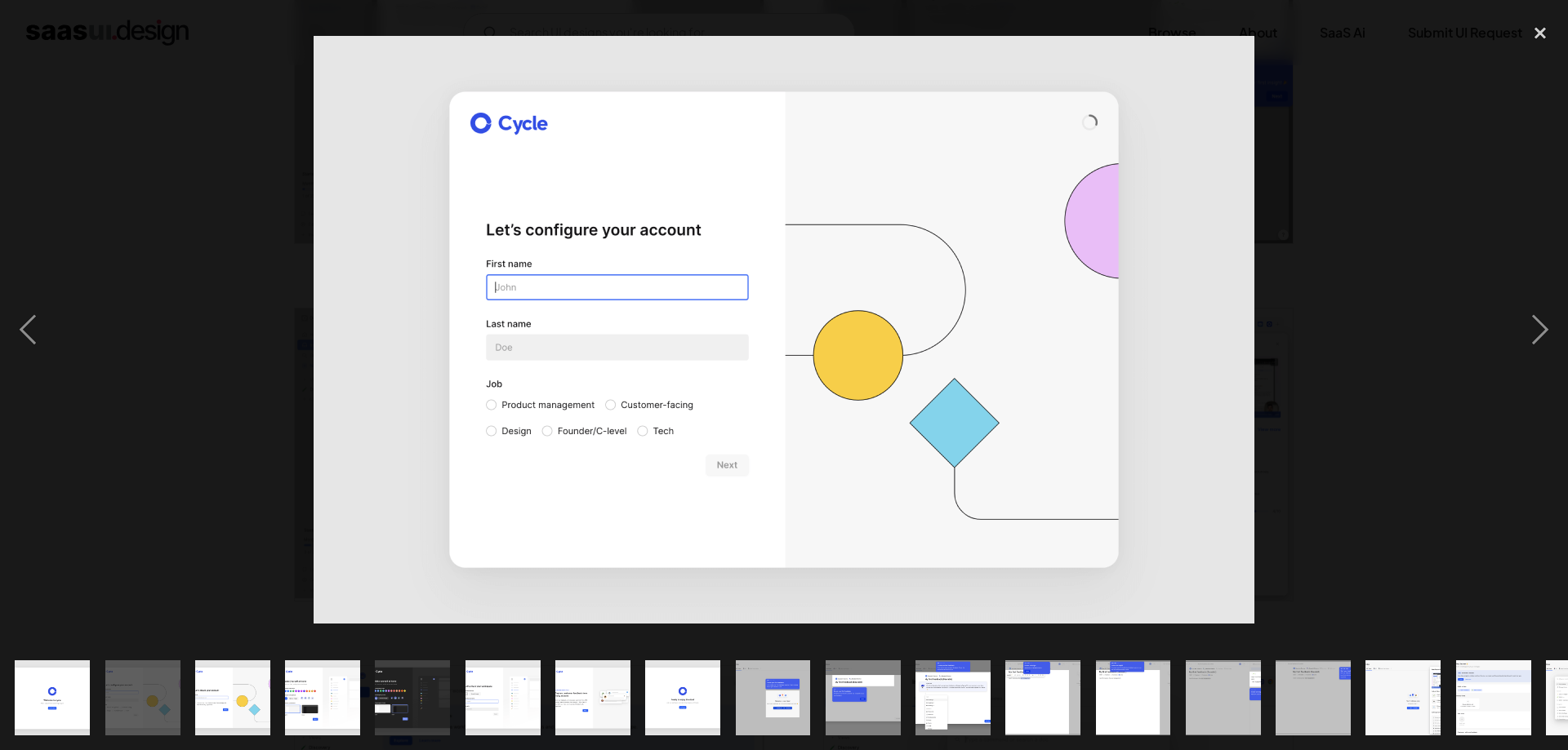
scroll to position [0, 31]
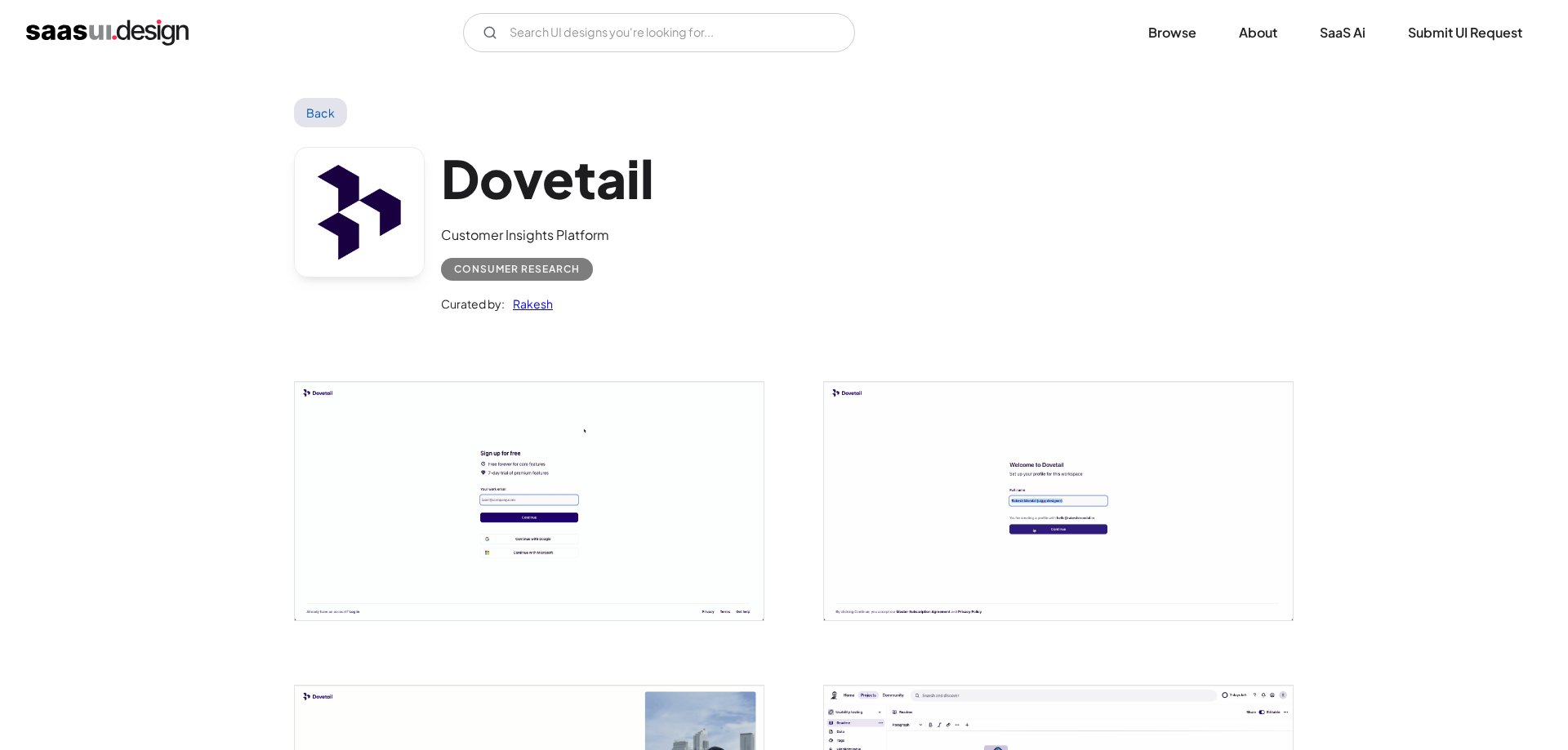
click at [906, 530] on img "open lightbox" at bounding box center [1058, 501] width 469 height 238
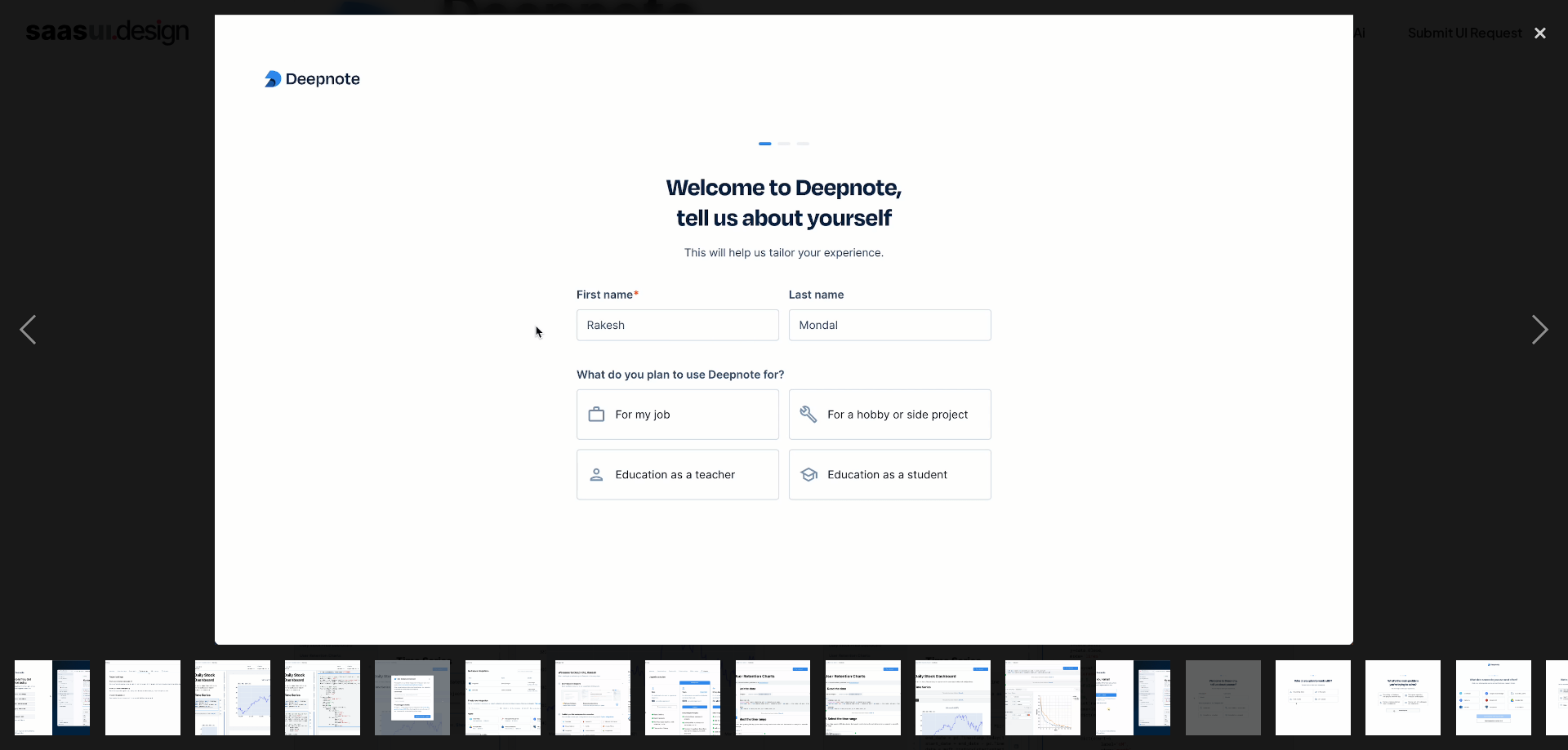
scroll to position [0, 667]
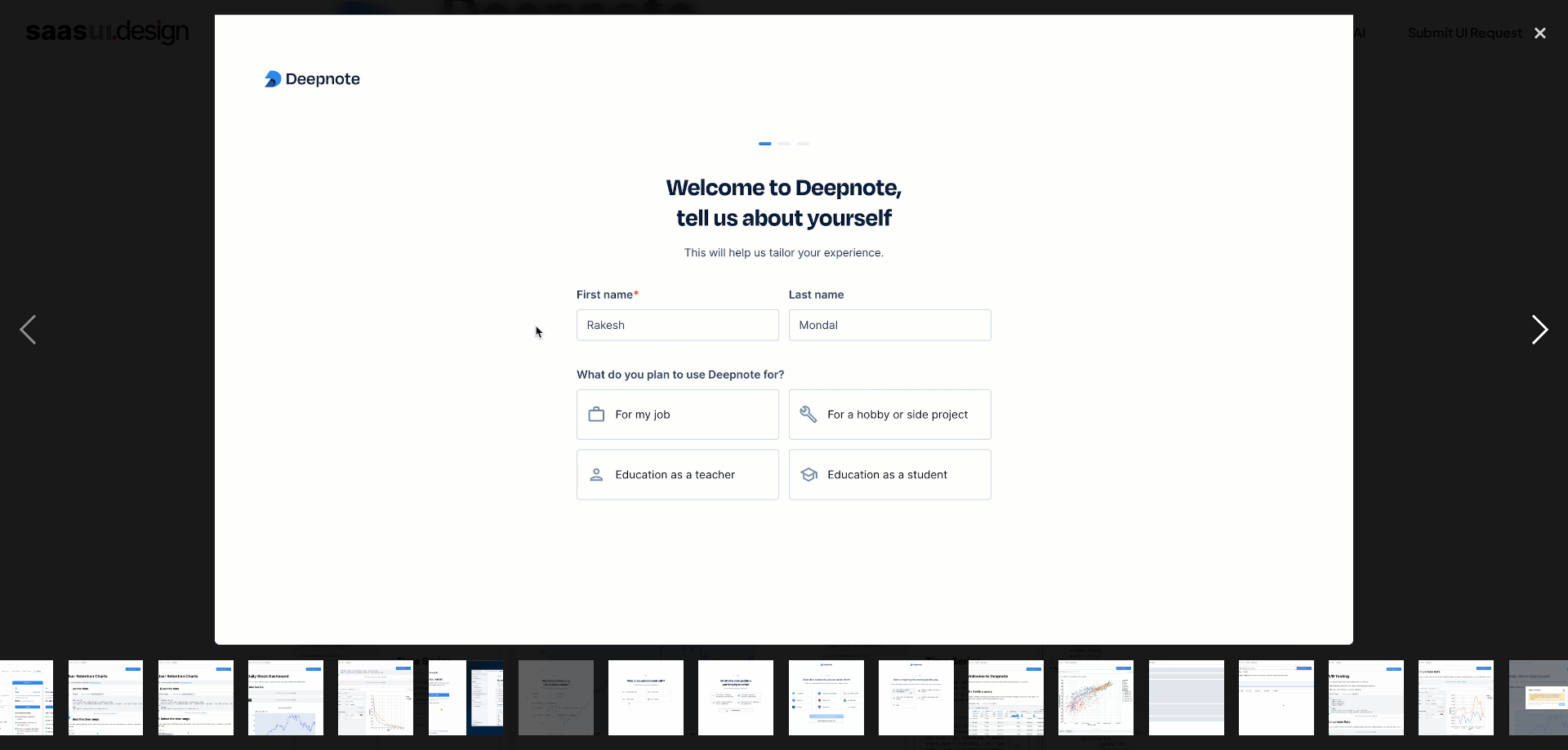
click at [1550, 320] on div "next image" at bounding box center [1540, 330] width 55 height 630
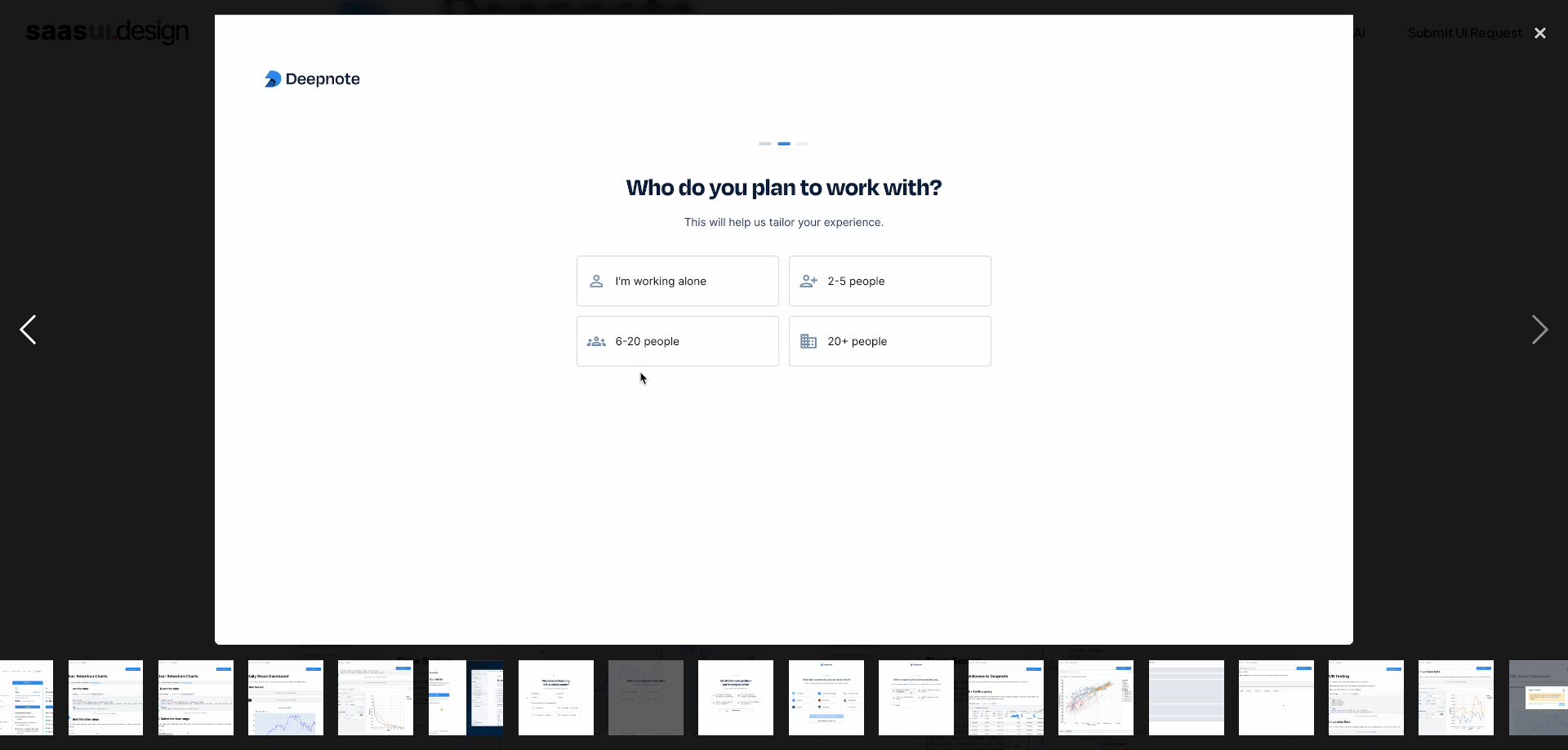
click at [41, 330] on div "previous image" at bounding box center [27, 330] width 55 height 630
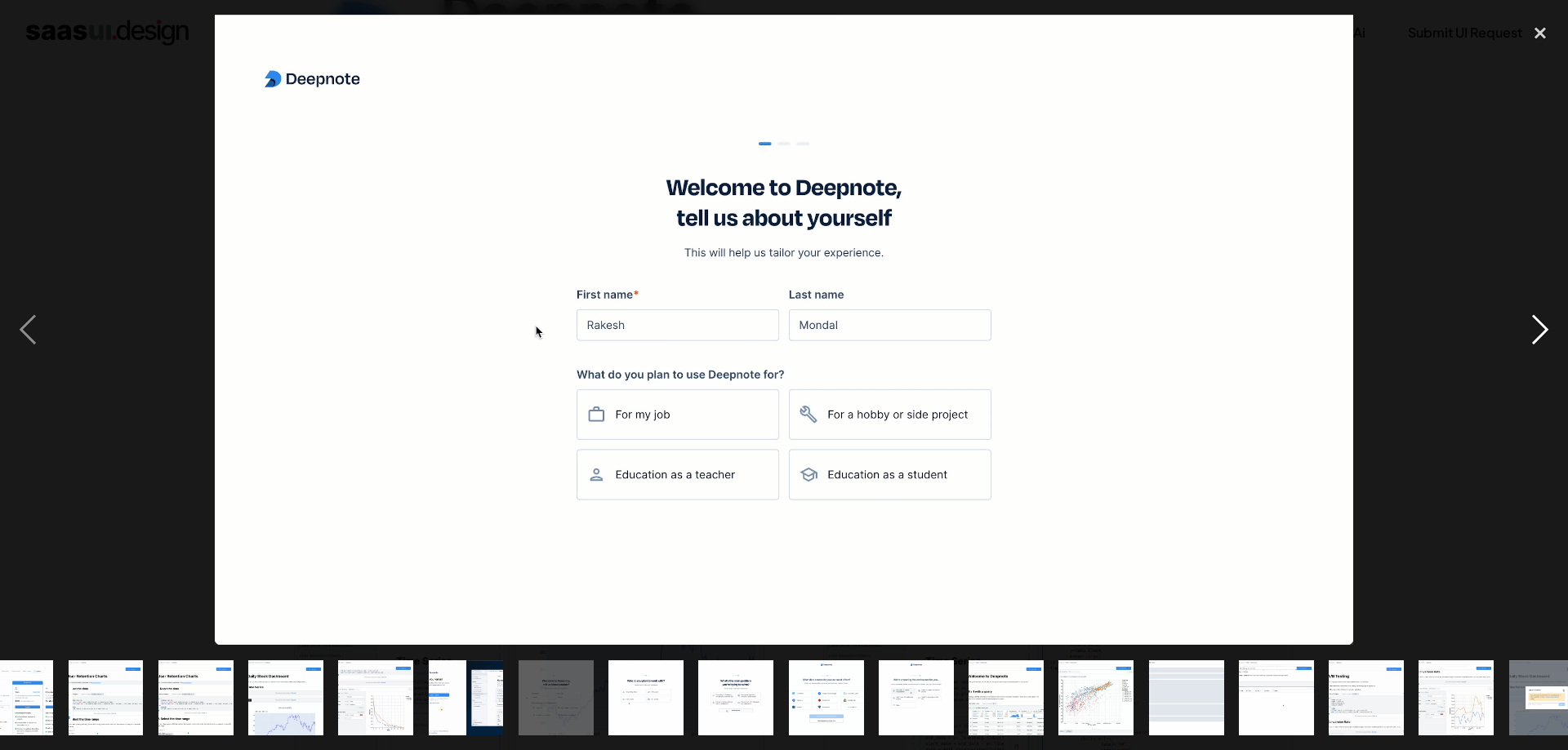
click at [1526, 322] on div "next image" at bounding box center [1540, 330] width 55 height 630
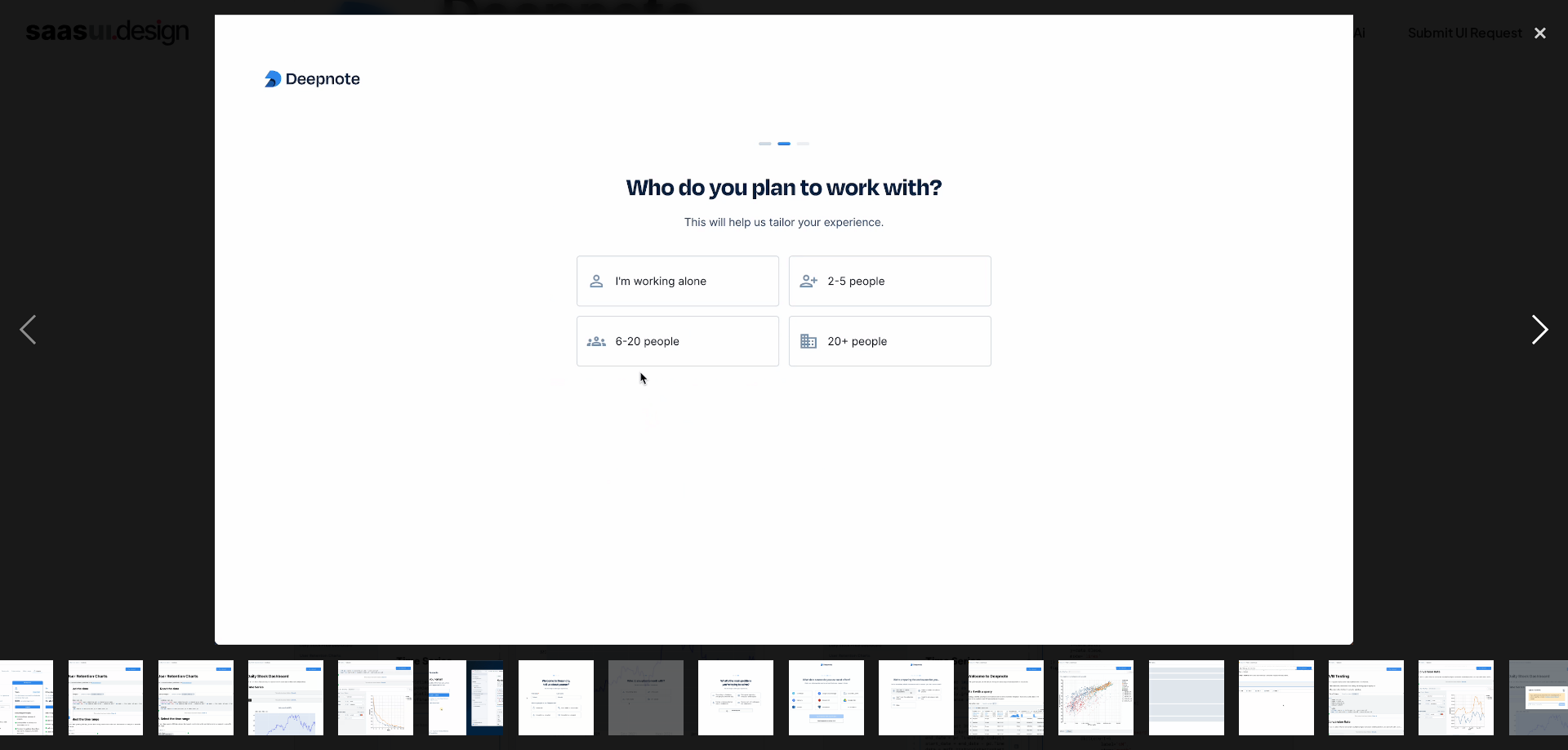
click at [1546, 332] on div "next image" at bounding box center [1540, 330] width 55 height 630
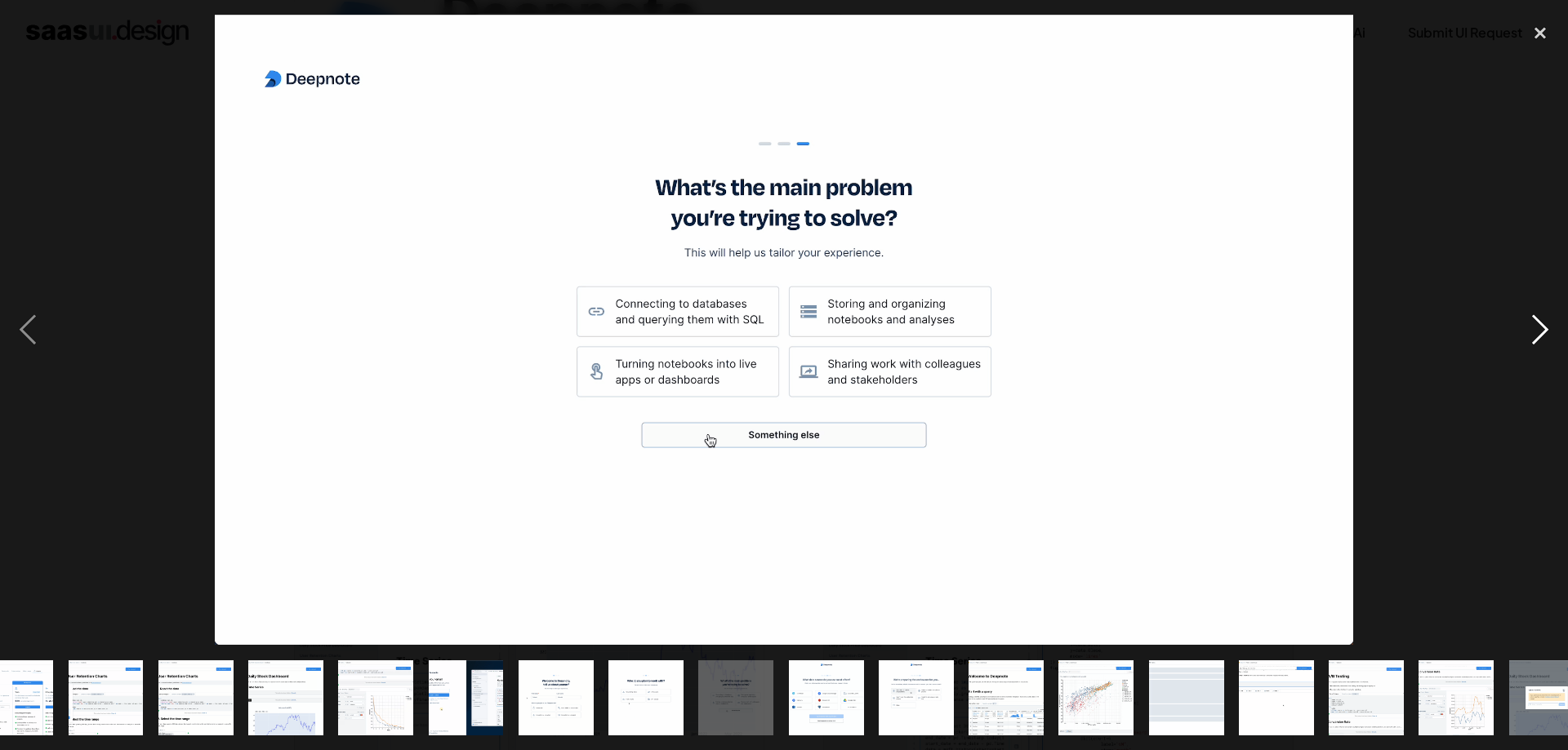
click at [1546, 332] on div "next image" at bounding box center [1540, 330] width 55 height 630
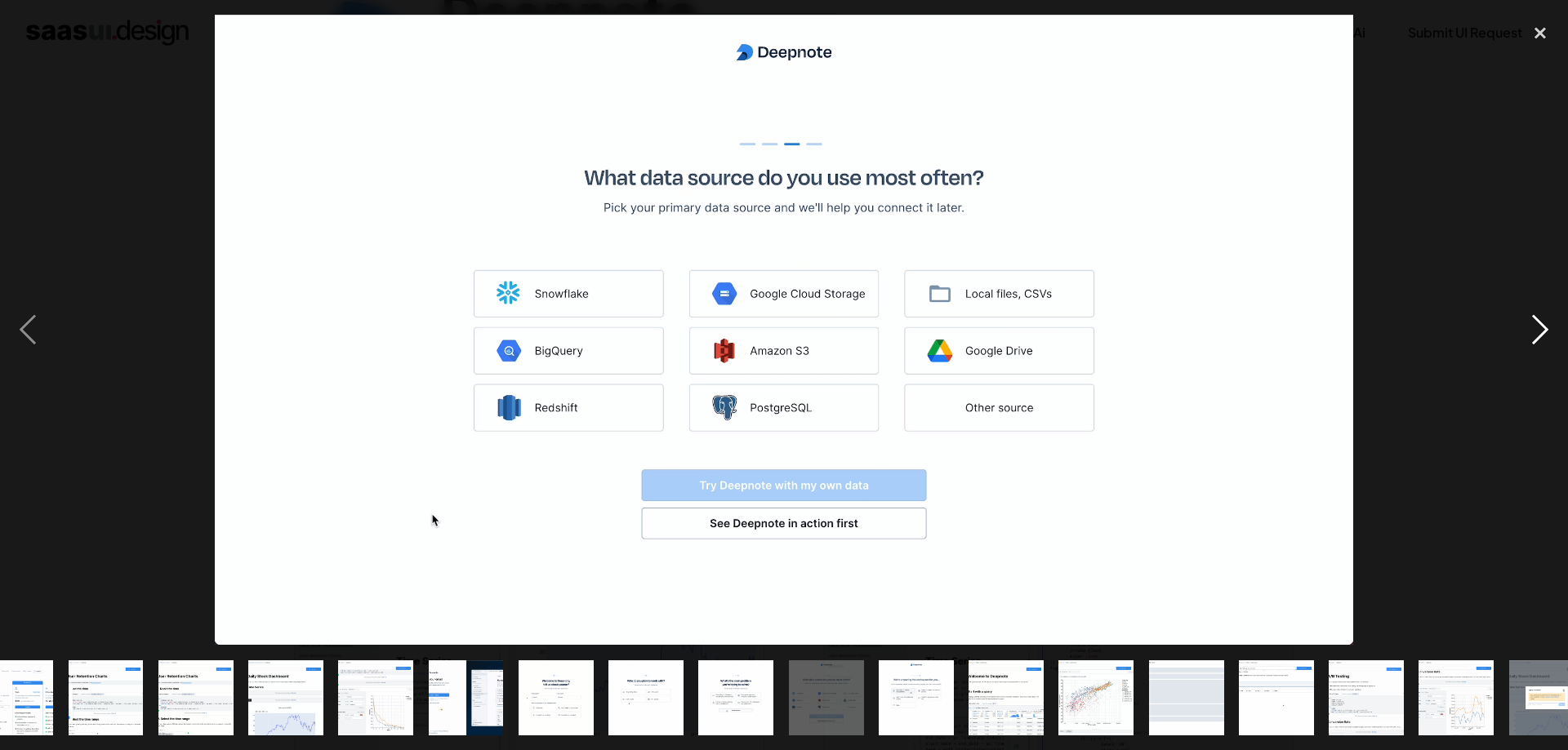
click at [1546, 332] on div "next image" at bounding box center [1540, 330] width 55 height 630
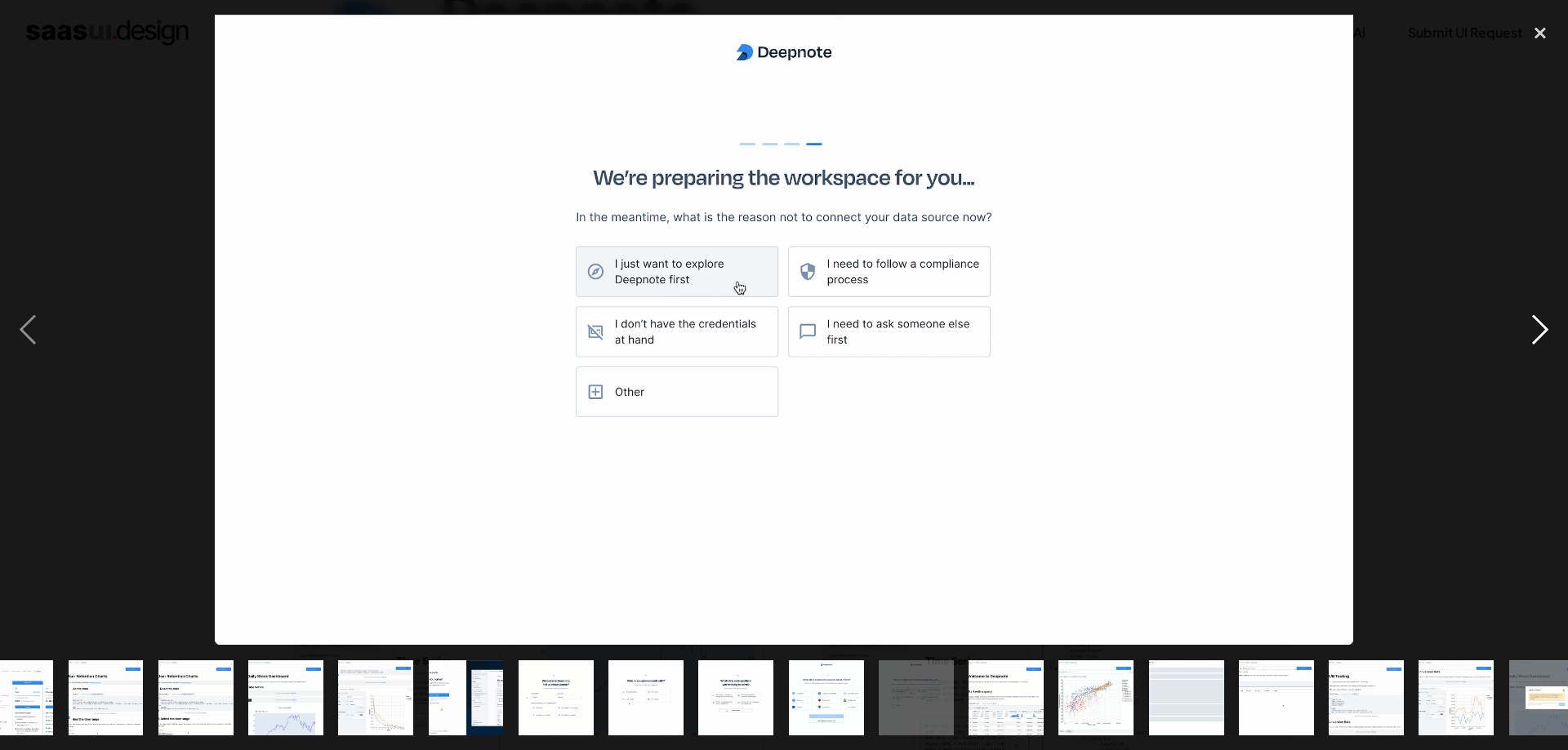
click at [1546, 332] on div "next image" at bounding box center [1540, 330] width 55 height 630
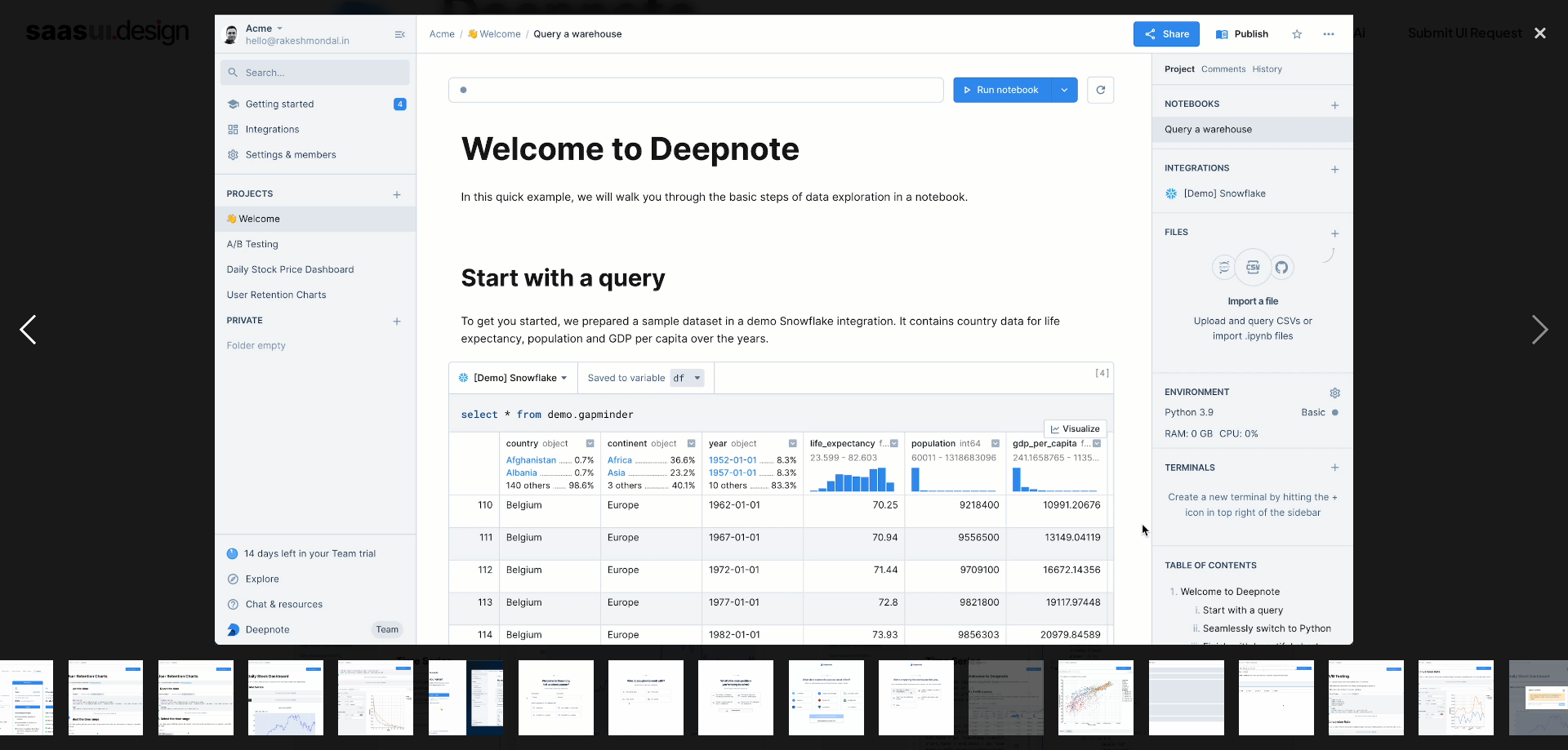
click at [35, 329] on div "previous image" at bounding box center [27, 330] width 55 height 630
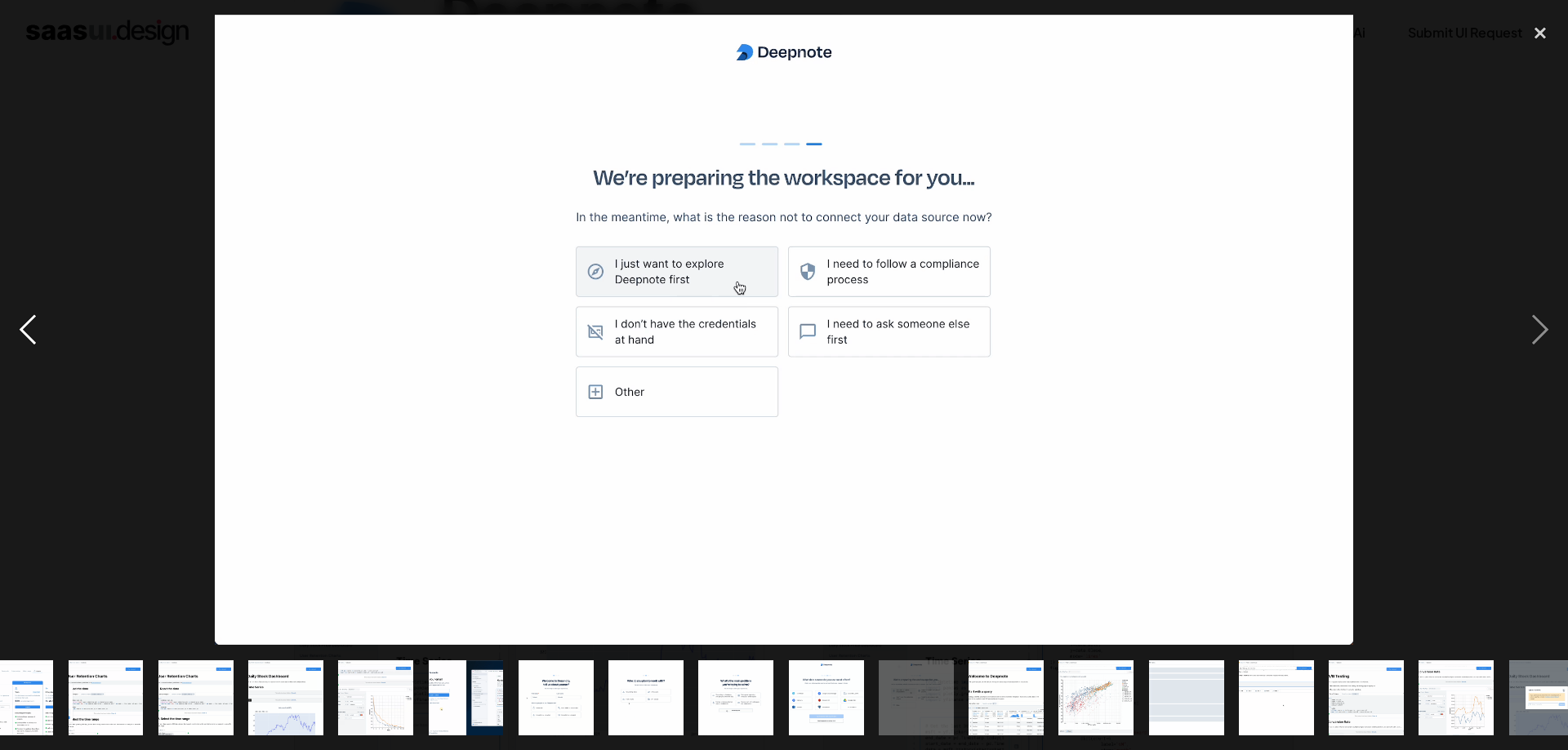
click at [35, 329] on div "previous image" at bounding box center [27, 330] width 55 height 630
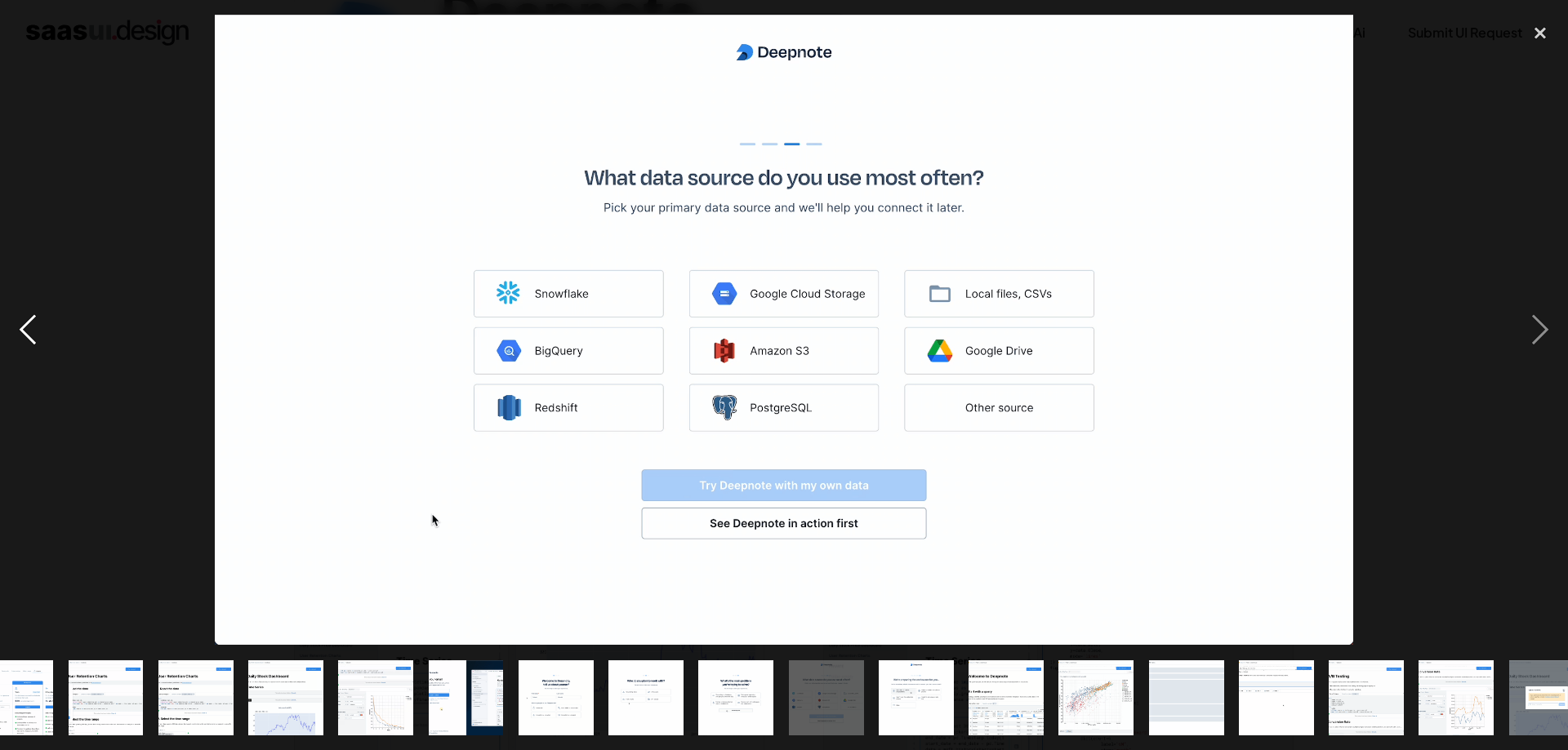
click at [35, 329] on div "previous image" at bounding box center [27, 330] width 55 height 630
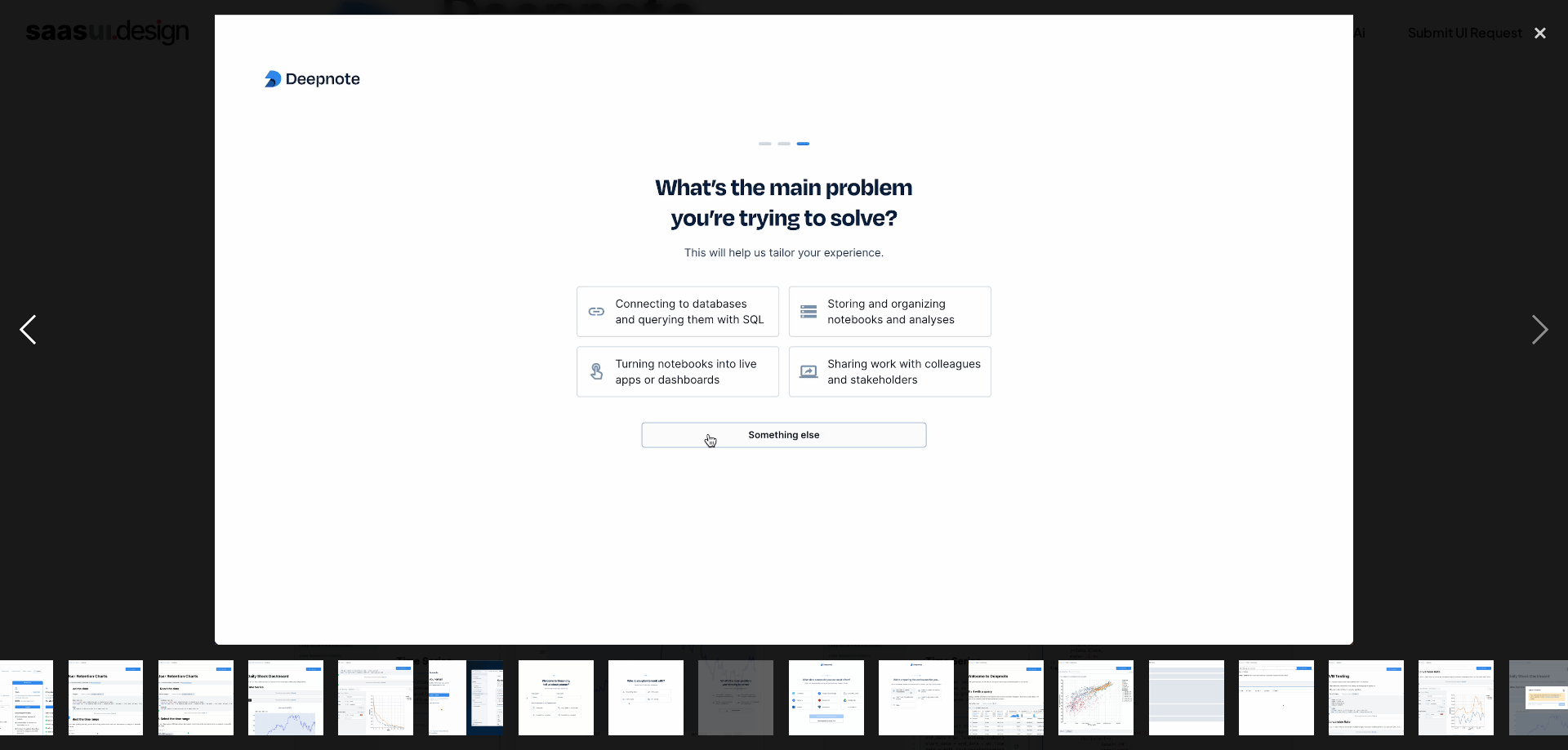
click at [35, 329] on div "previous image" at bounding box center [27, 330] width 55 height 630
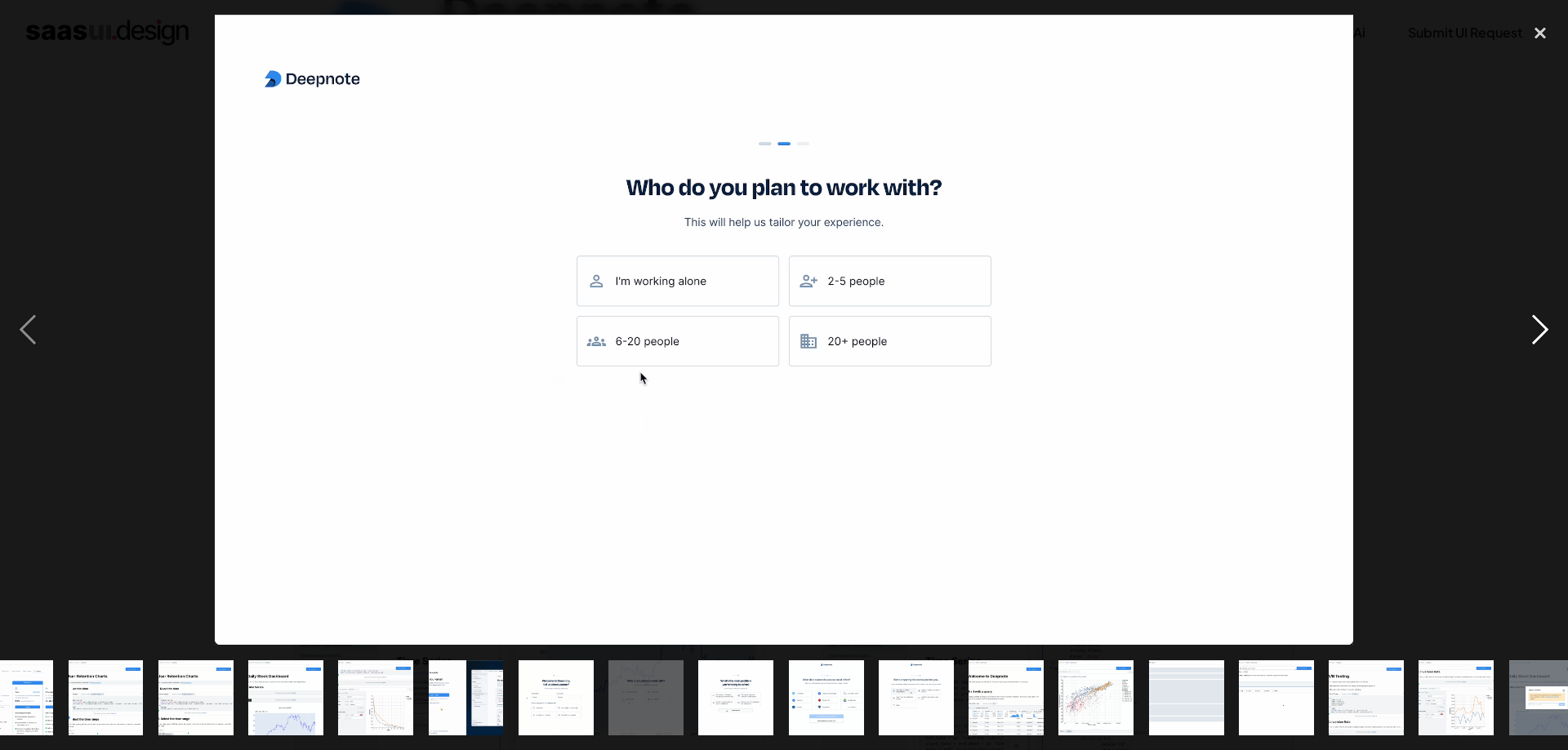
click at [1558, 336] on div "next image" at bounding box center [1540, 330] width 55 height 630
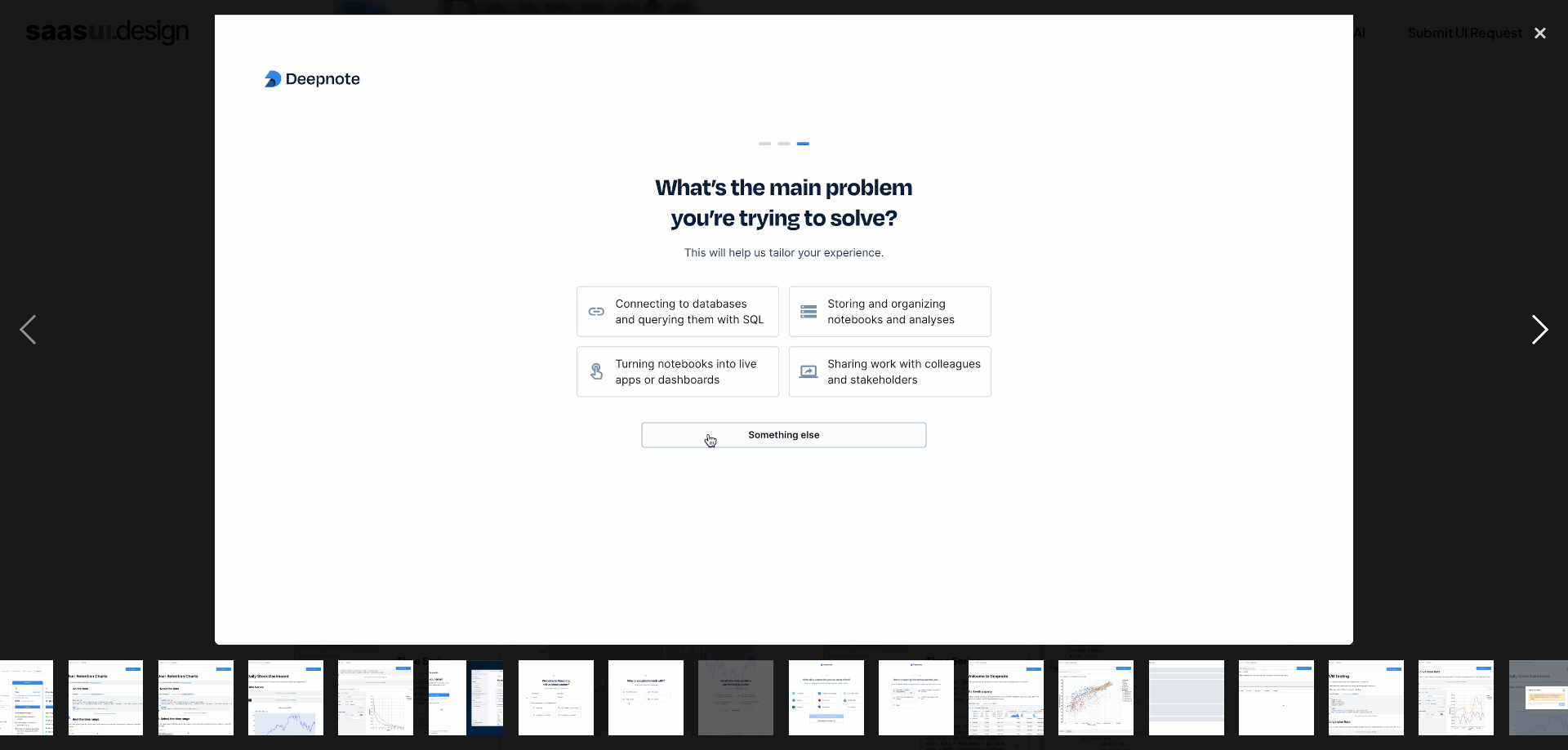
click at [1558, 336] on div "next image" at bounding box center [1540, 330] width 55 height 630
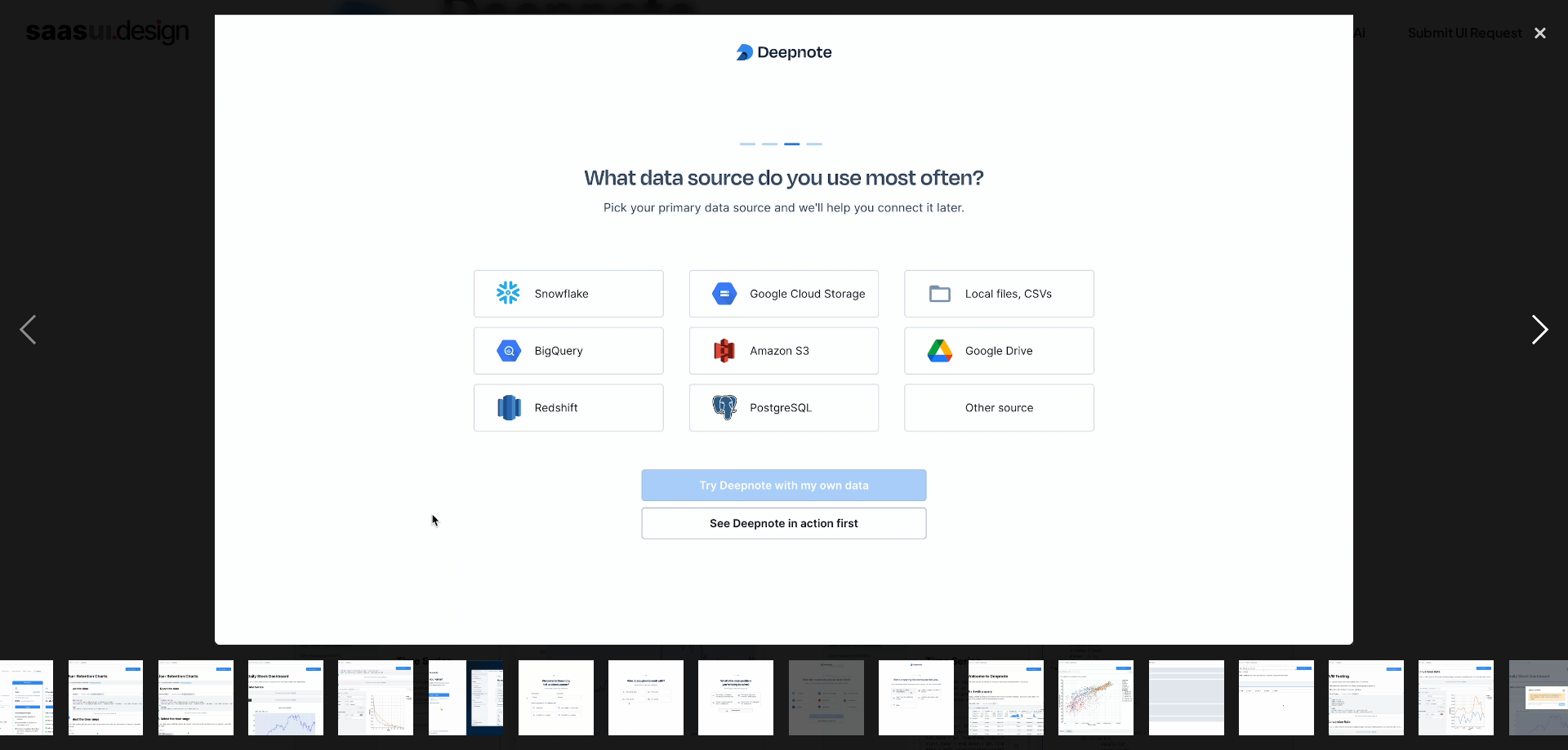
click at [1558, 336] on div "next image" at bounding box center [1540, 330] width 55 height 630
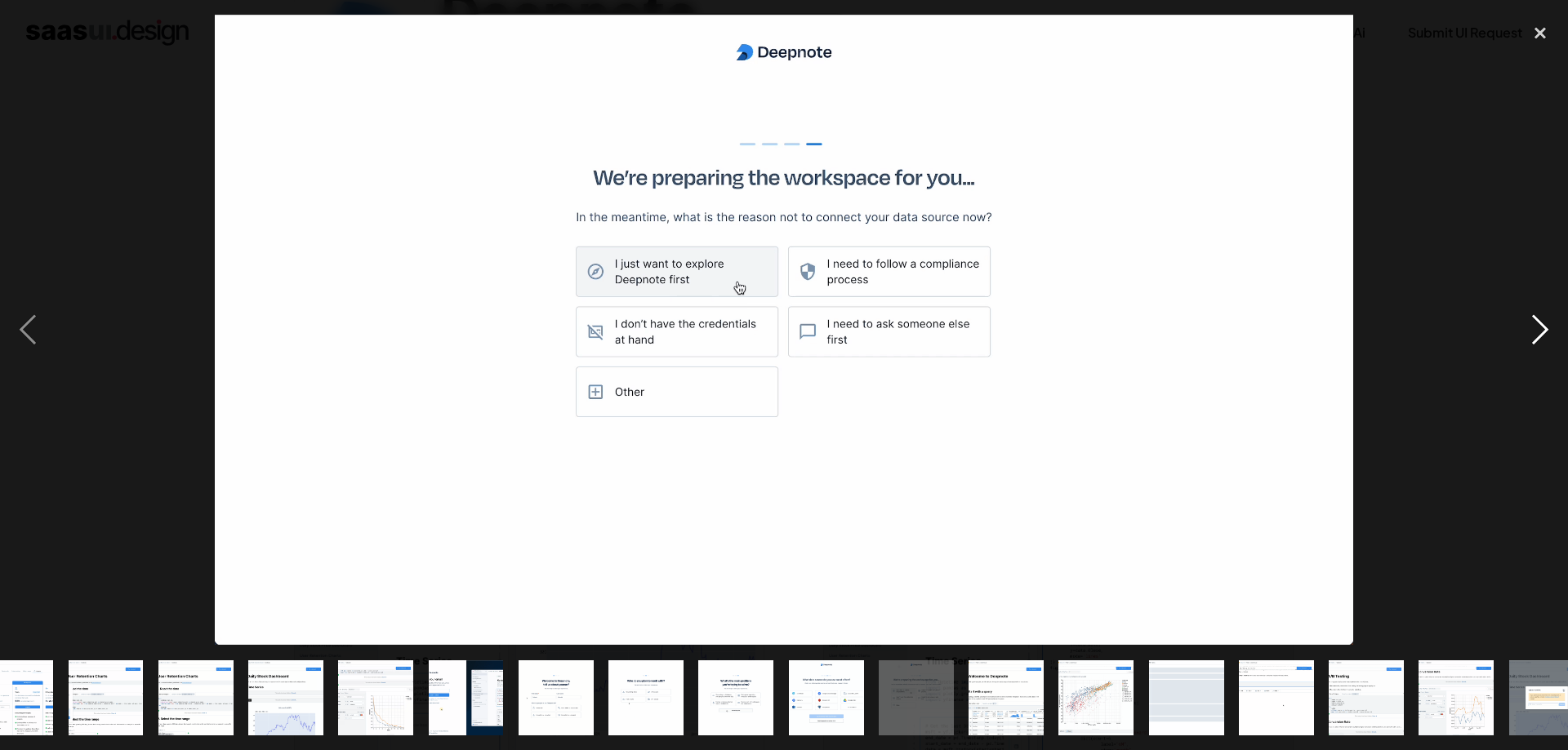
click at [1558, 337] on div "next image" at bounding box center [1540, 330] width 55 height 630
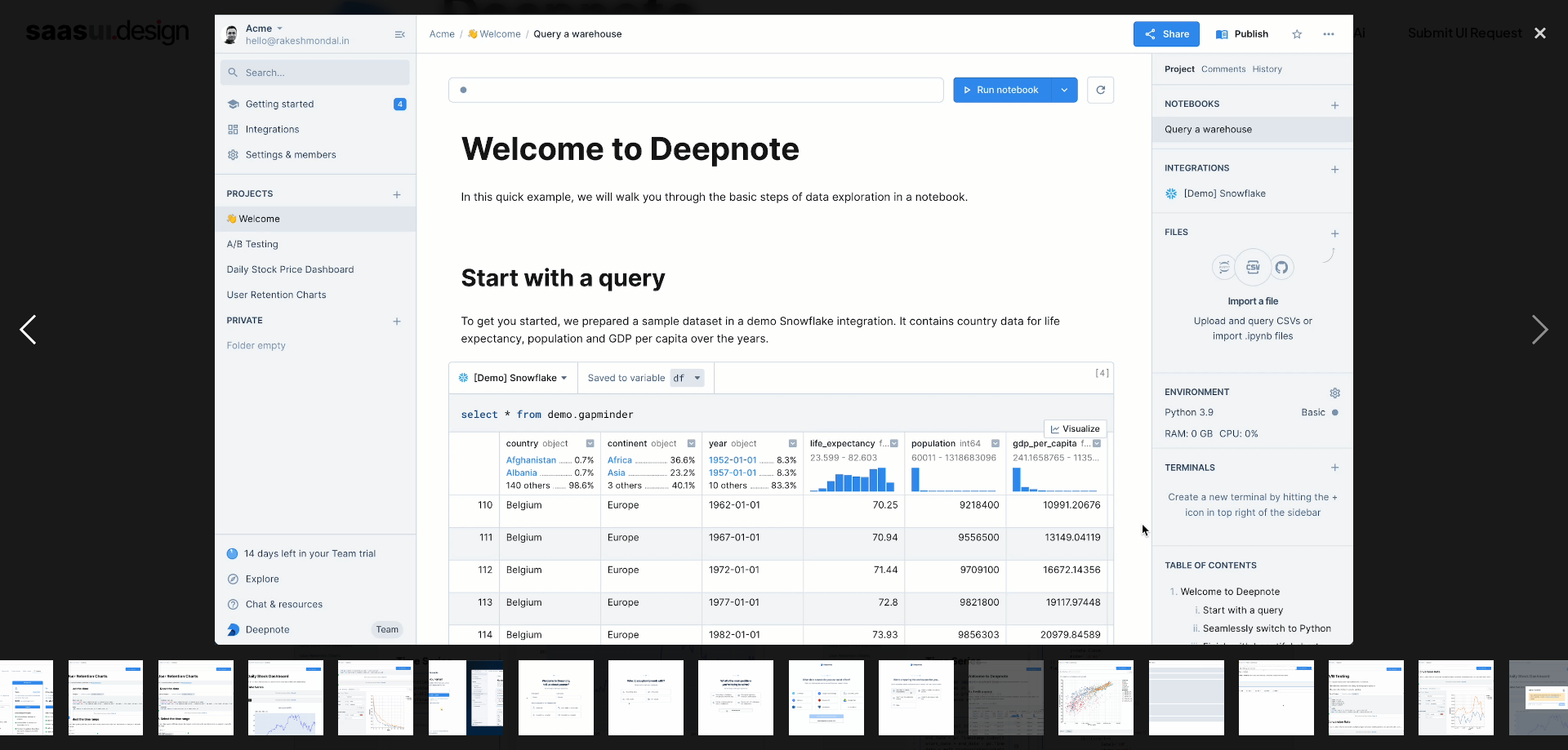
click at [31, 333] on div "previous image" at bounding box center [27, 330] width 55 height 630
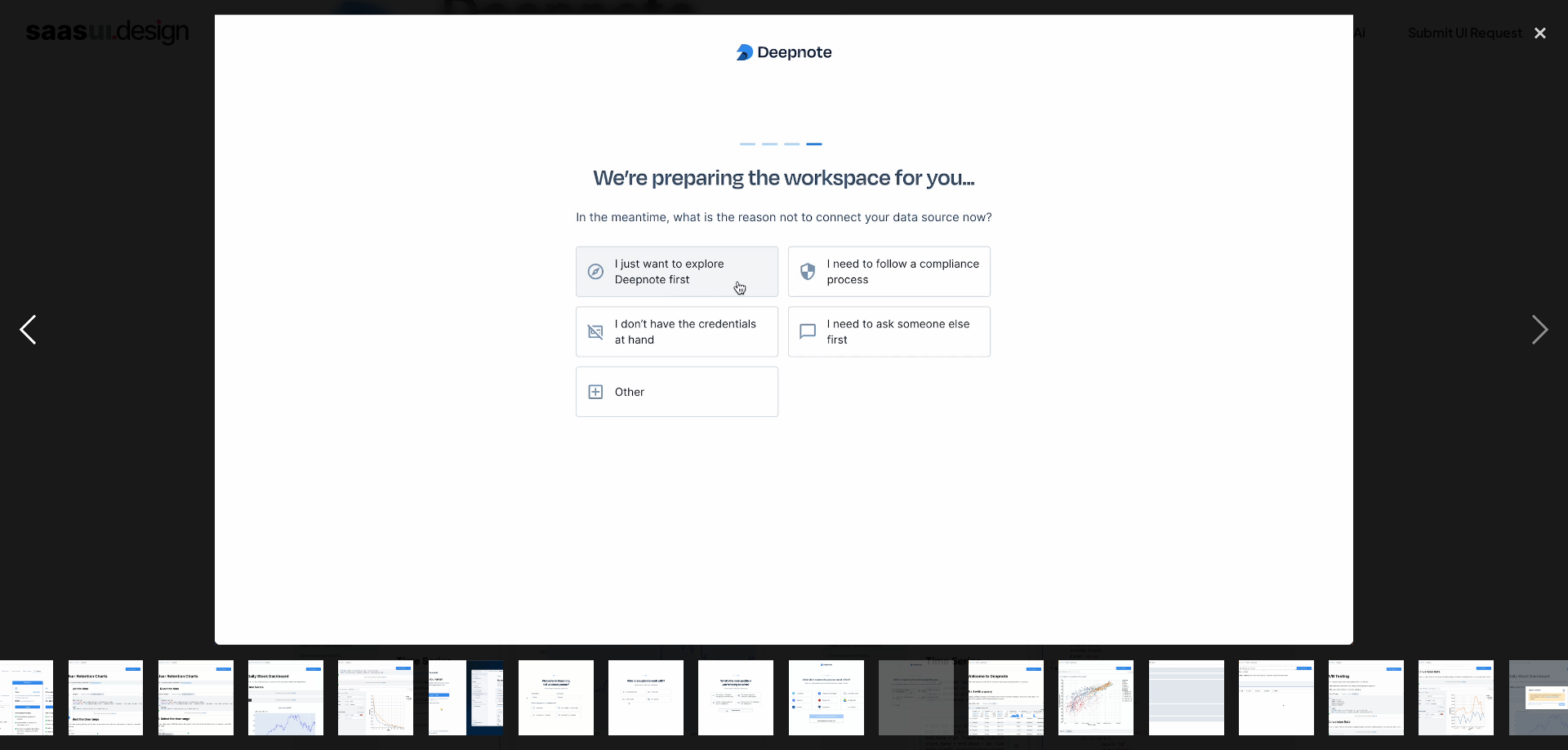
click at [31, 333] on div "previous image" at bounding box center [27, 330] width 55 height 630
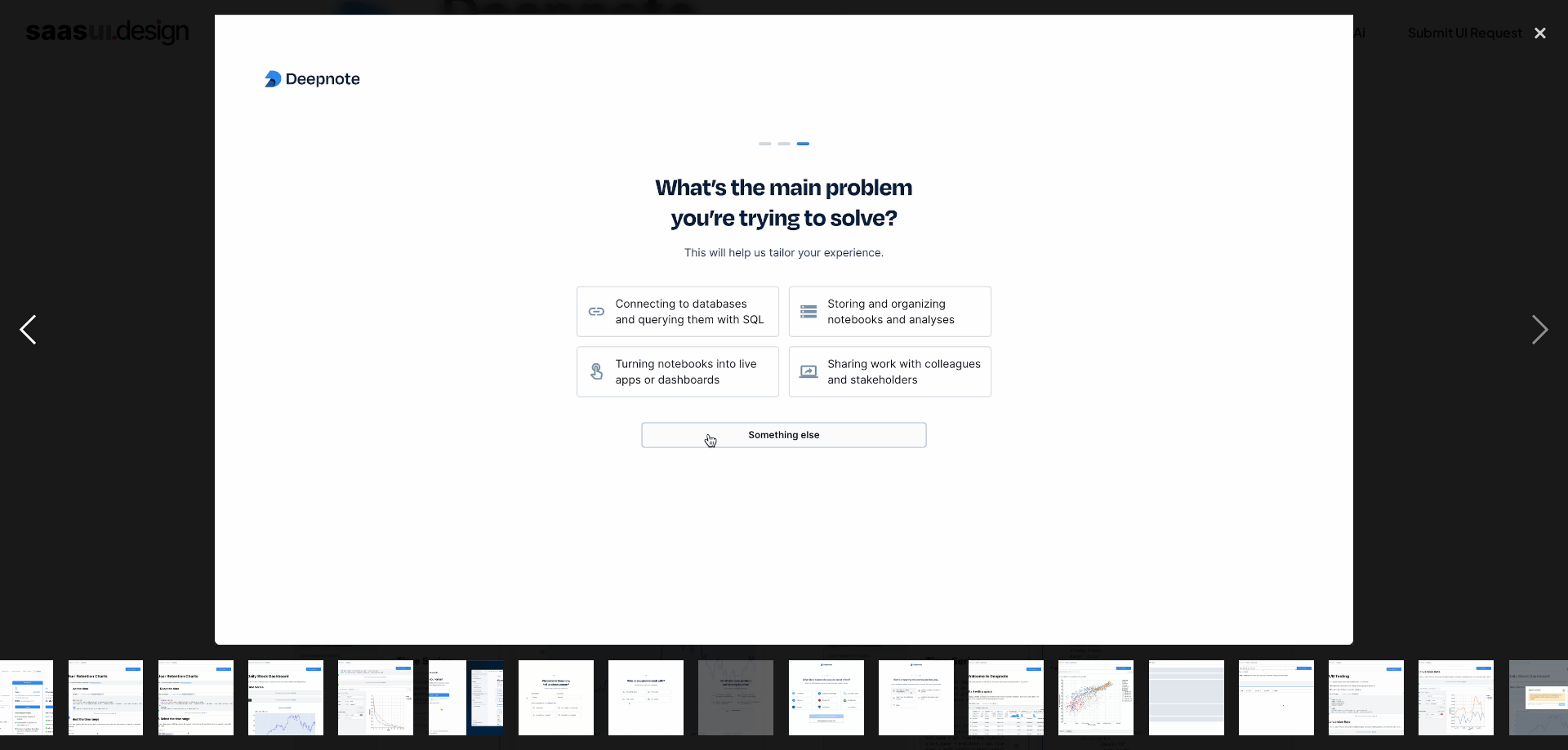
click at [31, 333] on div "previous image" at bounding box center [27, 330] width 55 height 630
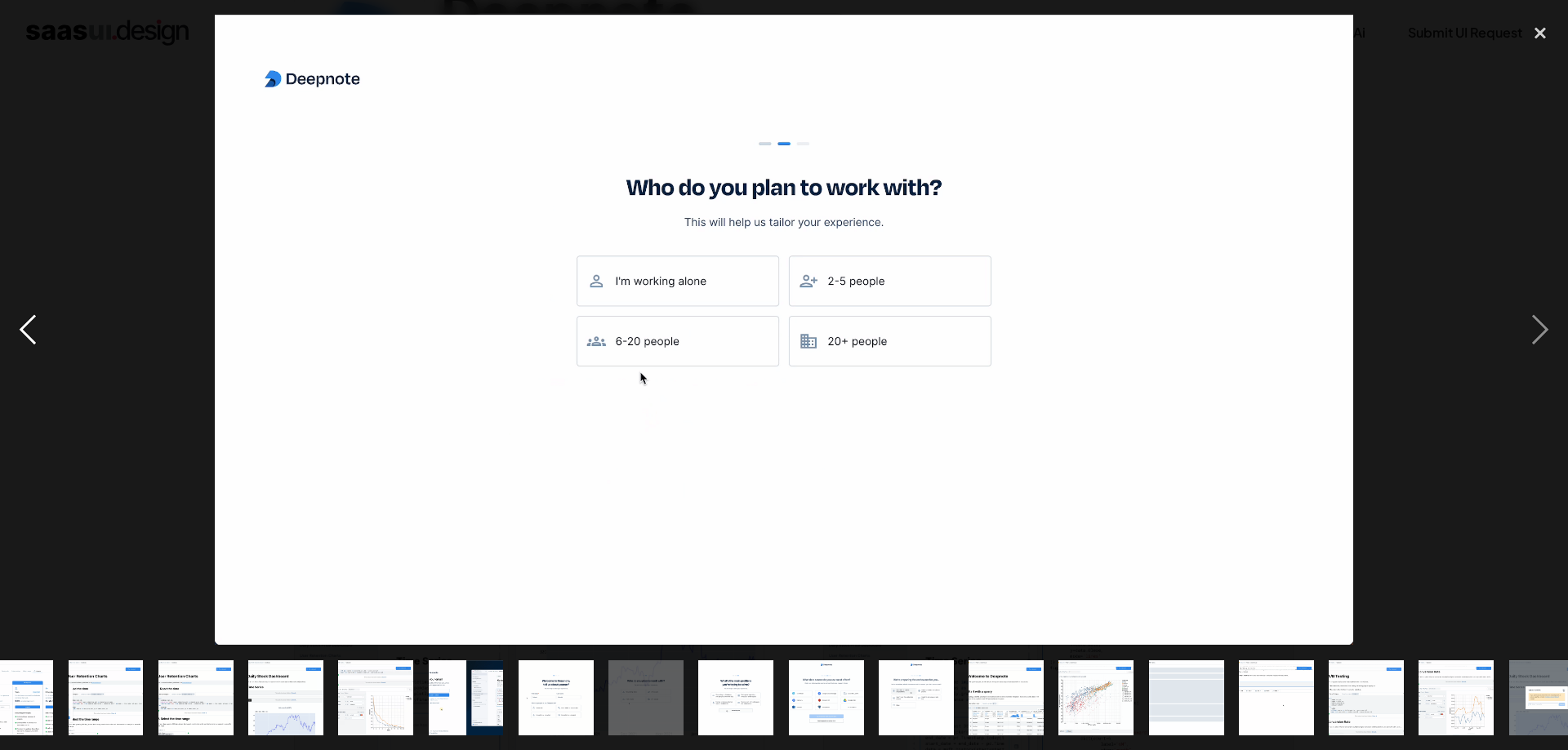
click at [31, 333] on div "previous image" at bounding box center [27, 330] width 55 height 630
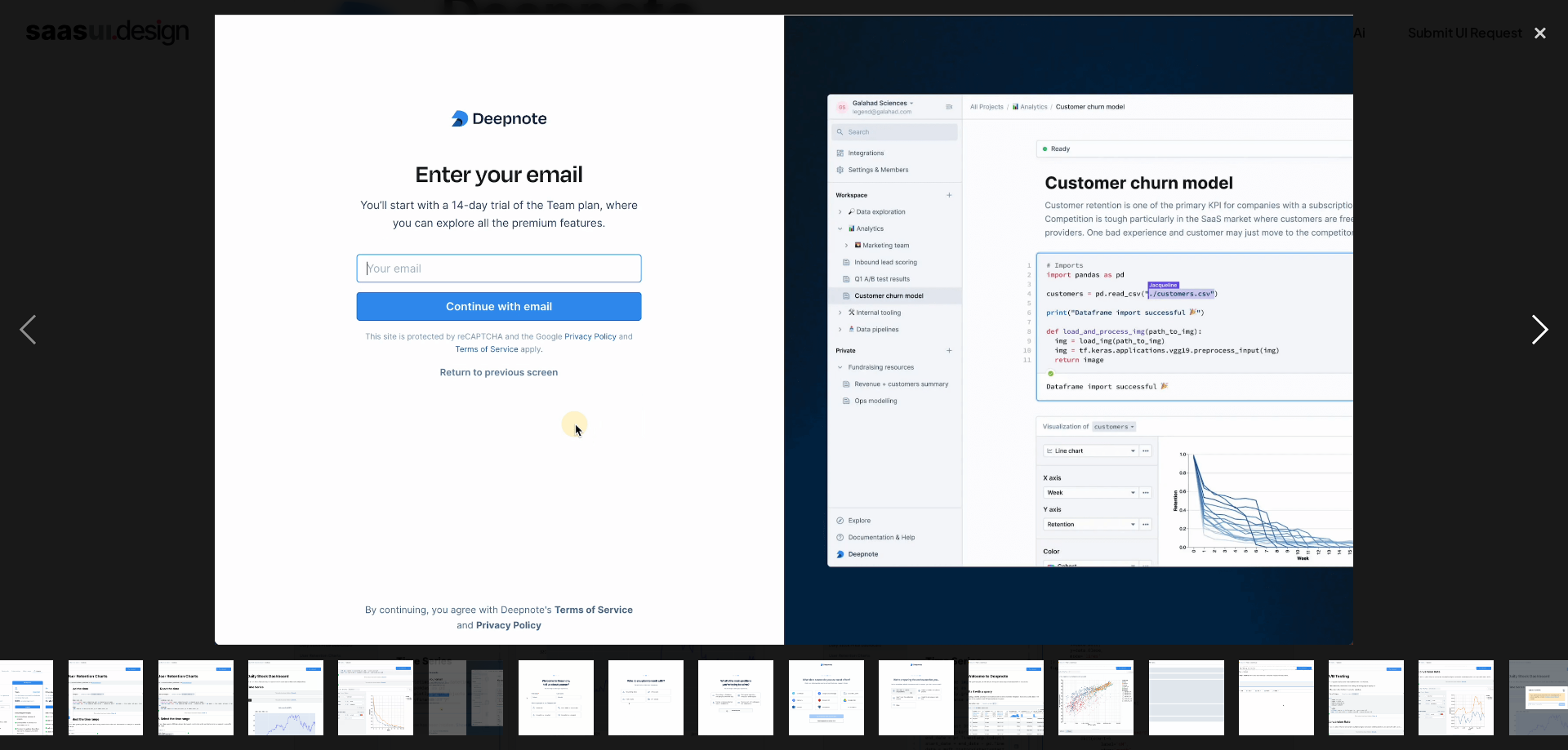
click at [1531, 332] on div "next image" at bounding box center [1540, 330] width 55 height 630
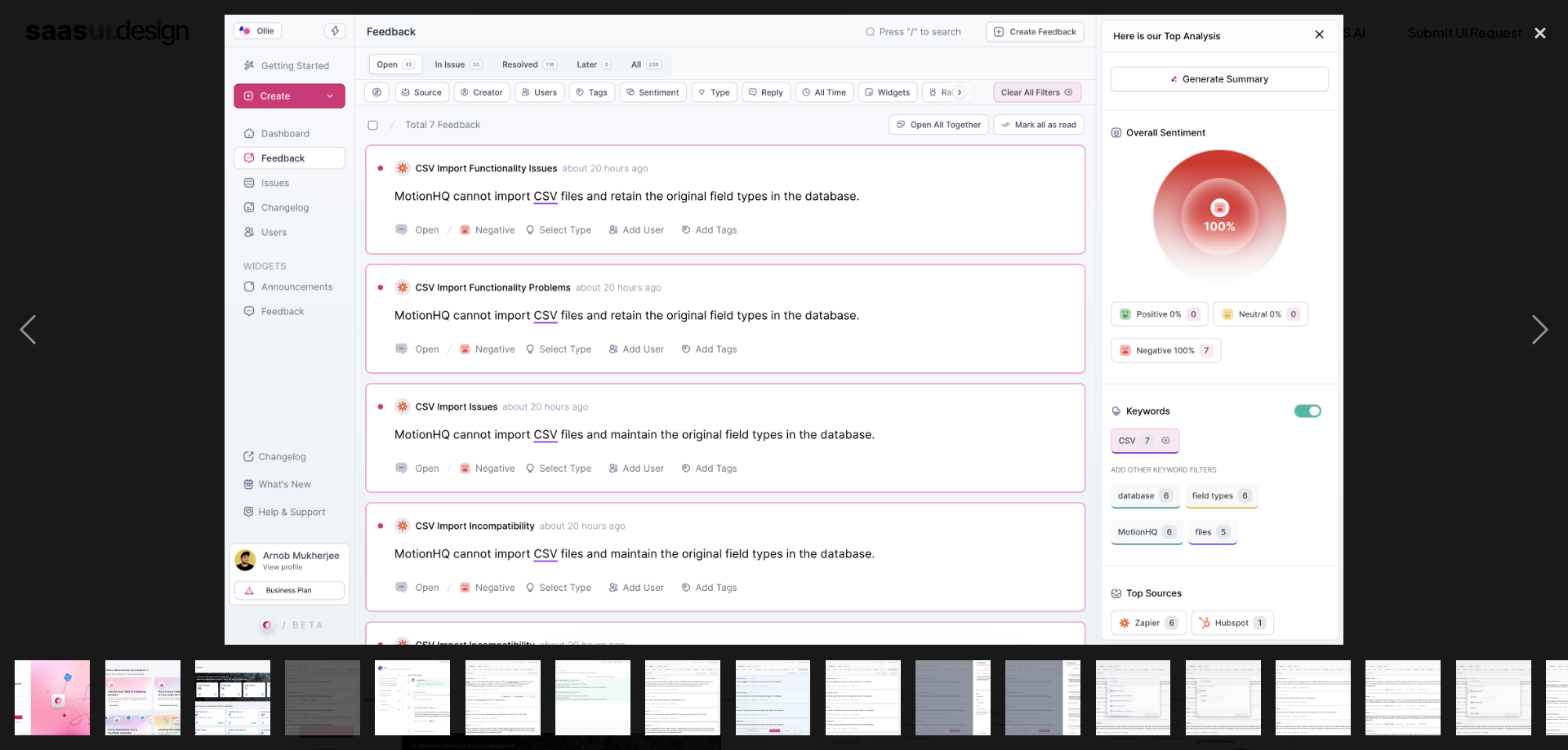
scroll to position [250, 0]
